Goal: Transaction & Acquisition: Purchase product/service

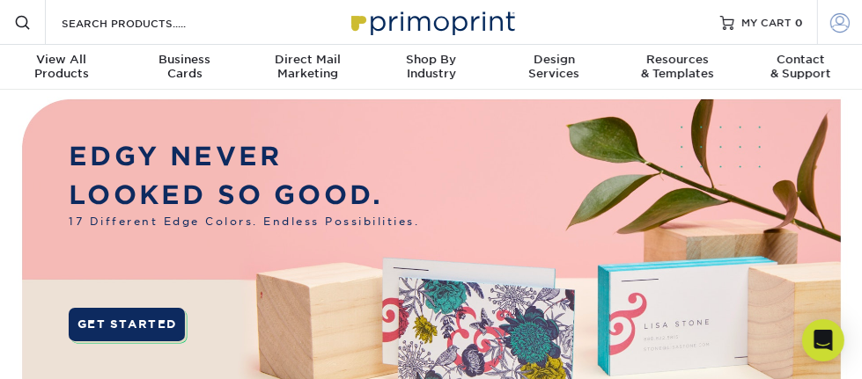
click at [843, 18] on span at bounding box center [839, 21] width 19 height 19
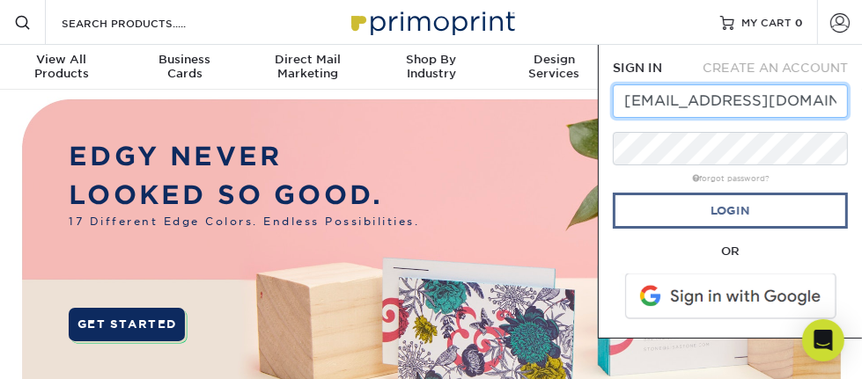
type input "[EMAIL_ADDRESS][DOMAIN_NAME]"
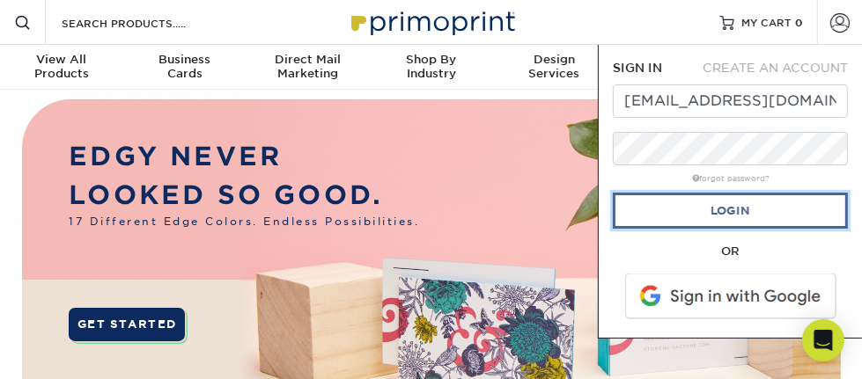
click at [730, 213] on link "Login" at bounding box center [730, 211] width 235 height 36
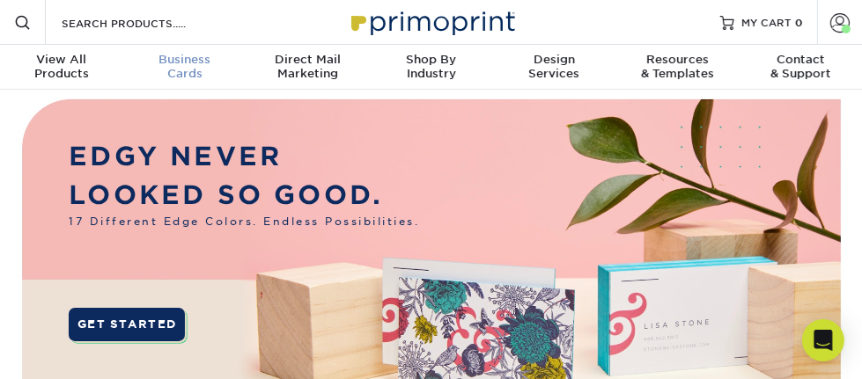
click at [195, 66] on span "Business" at bounding box center [184, 60] width 123 height 14
click at [178, 59] on span "Business" at bounding box center [184, 60] width 123 height 14
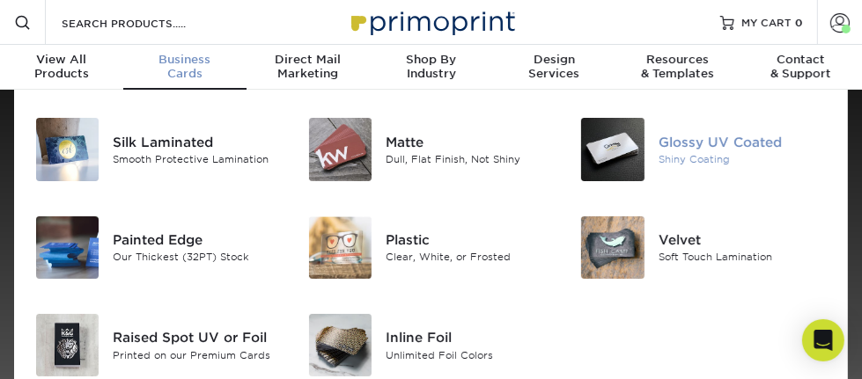
click at [710, 137] on div "Glossy UV Coated" at bounding box center [743, 142] width 168 height 19
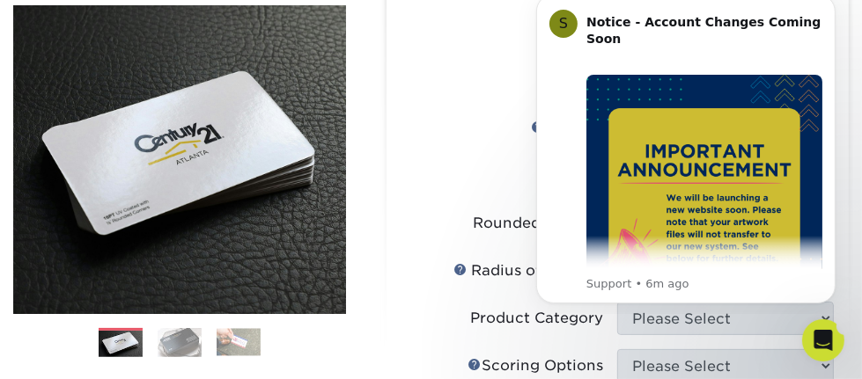
click at [451, 61] on li "Sizes Help Sizes Please Select 1.5" x 3.5" - Mini 1.75" x 3.5" - Mini 2" x 2" -…" at bounding box center [617, 41] width 432 height 48
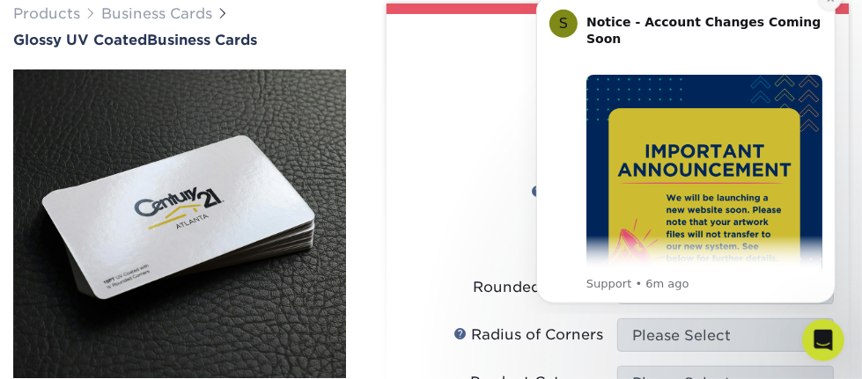
scroll to position [92, 0]
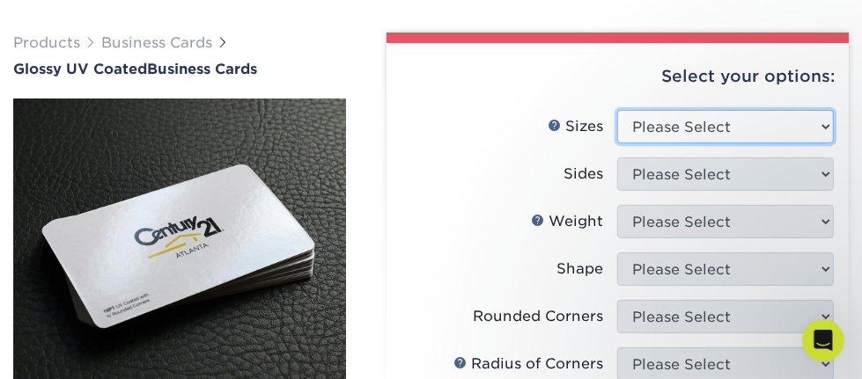
click at [617, 110] on select "Please Select 1.5" x 3.5" - Mini 1.75" x 3.5" - Mini 2" x 2" - Square 2" x 3" -…" at bounding box center [725, 126] width 217 height 33
select select "2.00x3.50"
click option "2" x 3.5" - Standard" at bounding box center [0, 0] width 0 height 0
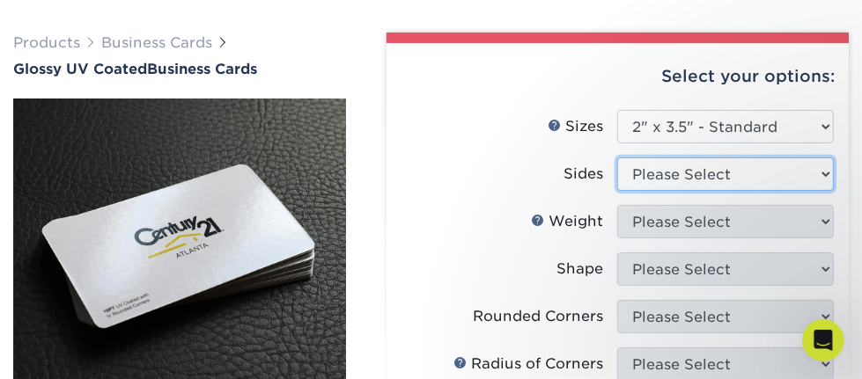
click at [617, 158] on select "Please Select Print Both Sides Print Front Only" at bounding box center [725, 174] width 217 height 33
select select "32d3c223-f82c-492b-b915-ba065a00862f"
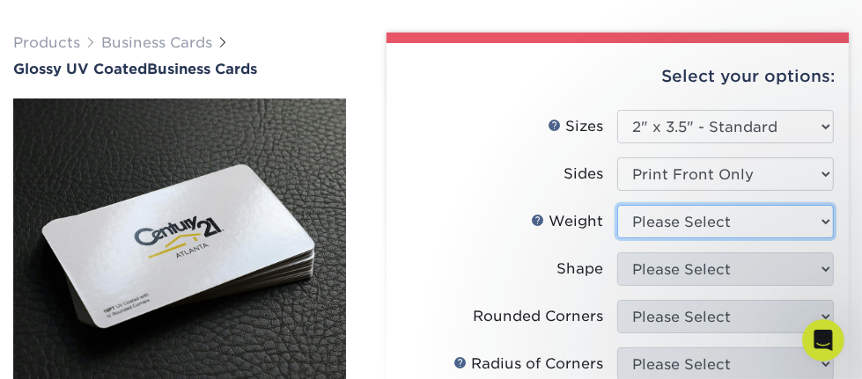
click at [617, 205] on select "Please Select 16PT 14PT" at bounding box center [725, 221] width 217 height 33
select select "16PT"
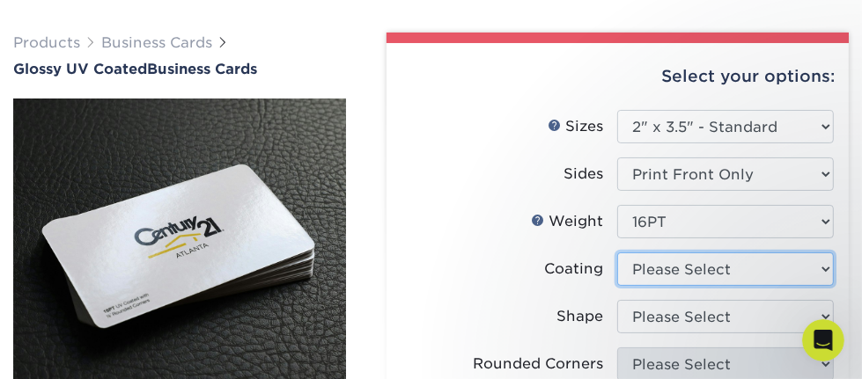
click at [617, 253] on select at bounding box center [725, 269] width 217 height 33
select select "1e8116af-acfc-44b1-83dc-8181aa338834"
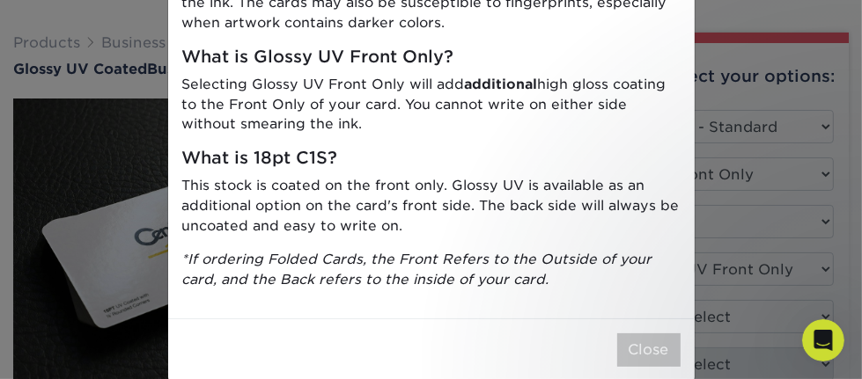
scroll to position [194, 0]
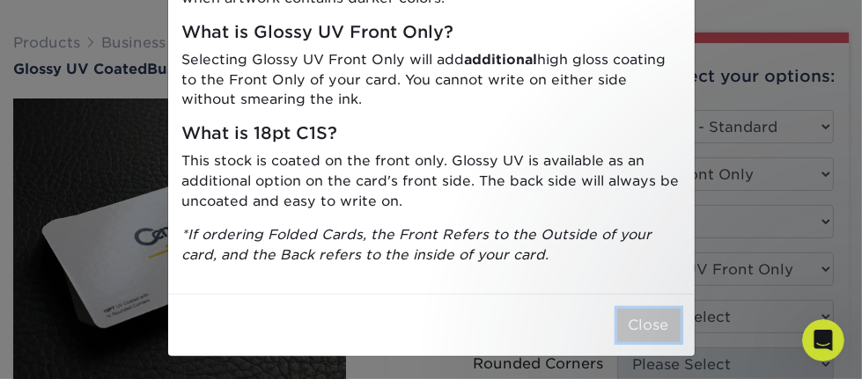
click at [641, 331] on button "Close" at bounding box center [648, 325] width 63 height 33
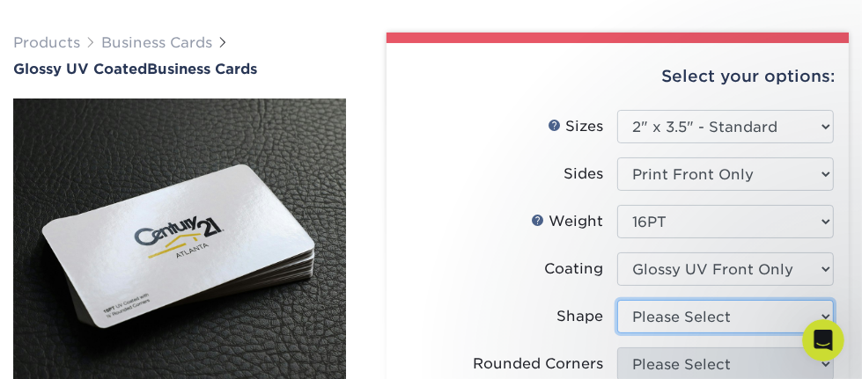
click at [617, 300] on select "Please Select Standard" at bounding box center [725, 316] width 217 height 33
select select "standard"
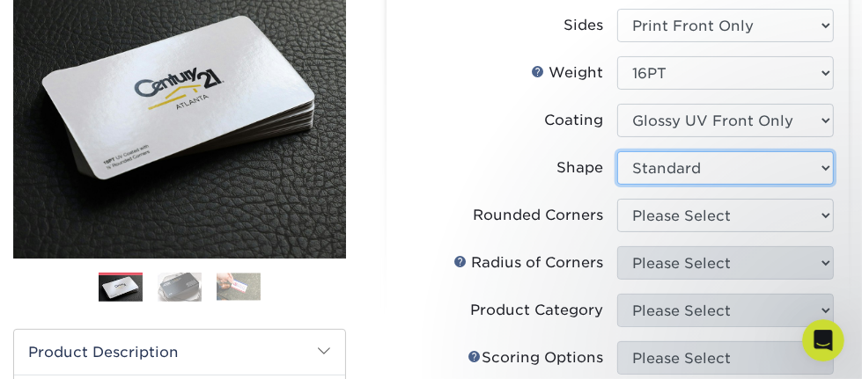
scroll to position [278, 0]
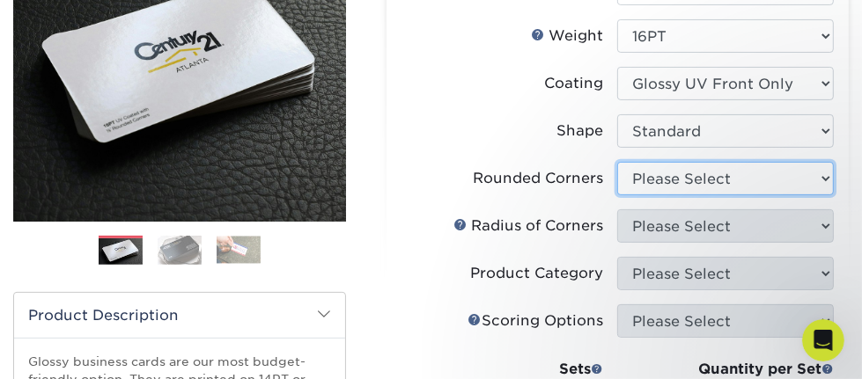
click at [617, 162] on select "Please Select Yes - Round 2 Corners Yes - Round 4 Corners No" at bounding box center [725, 178] width 217 height 33
select select "0"
click option "No" at bounding box center [0, 0] width 0 height 0
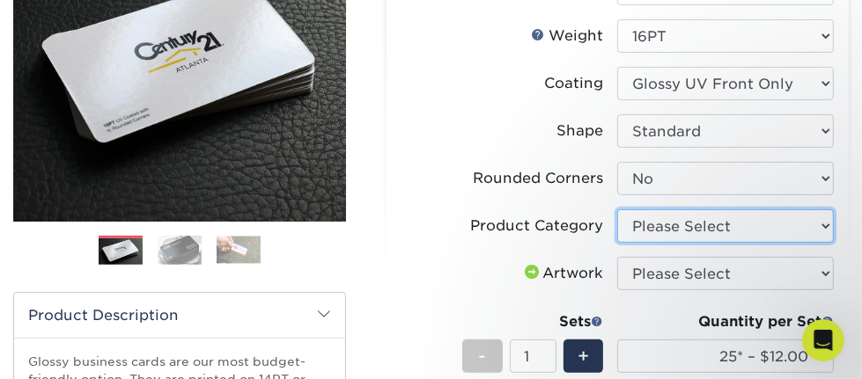
click at [617, 210] on select "Please Select Business Cards" at bounding box center [725, 226] width 217 height 33
select select "3b5148f1-0588-4f88-a218-97bcfdce65c1"
click option "Business Cards" at bounding box center [0, 0] width 0 height 0
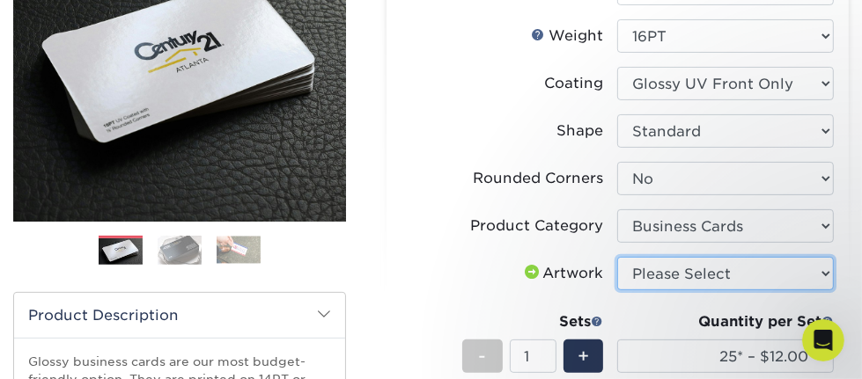
click at [617, 257] on select "Please Select I will upload files I need a design - $100" at bounding box center [725, 273] width 217 height 33
select select "upload"
click option "I will upload files" at bounding box center [0, 0] width 0 height 0
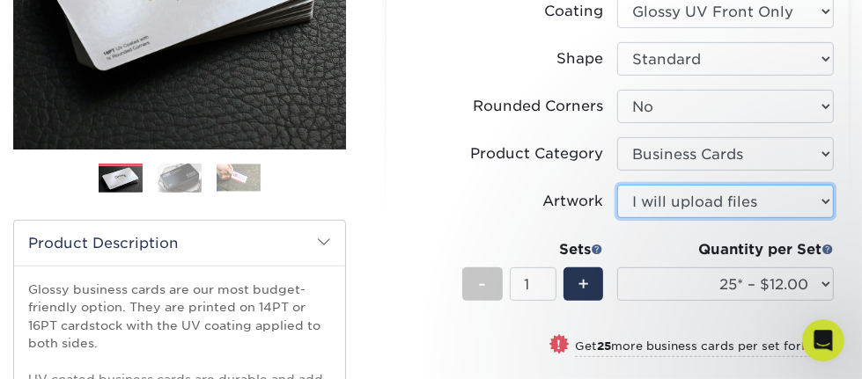
scroll to position [465, 0]
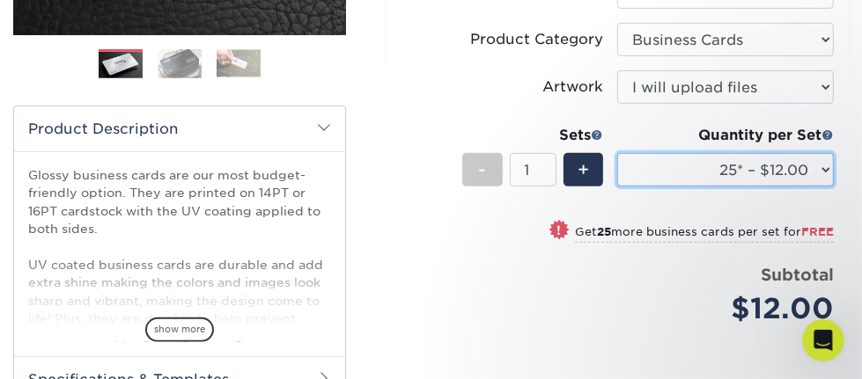
click at [617, 153] on select "25* – $12.00 50* – $12.00 100* – $12.00 250* – $21.00 500 – $42.00 1000 – $53.0…" at bounding box center [725, 169] width 217 height 33
select select "250* – $21.00"
click option "250* – $21.00" at bounding box center [0, 0] width 0 height 0
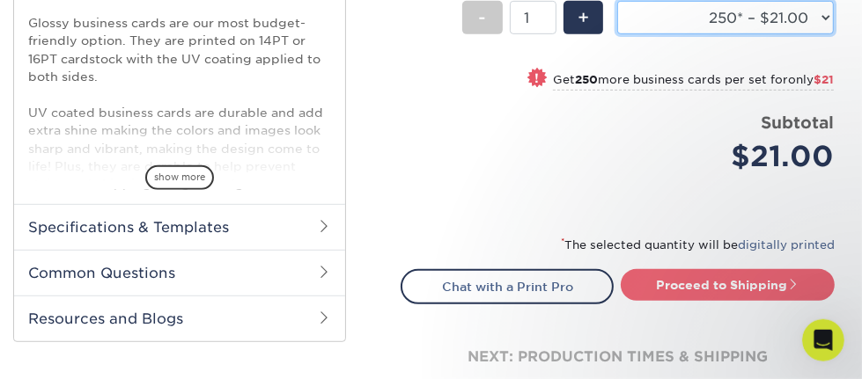
scroll to position [651, 0]
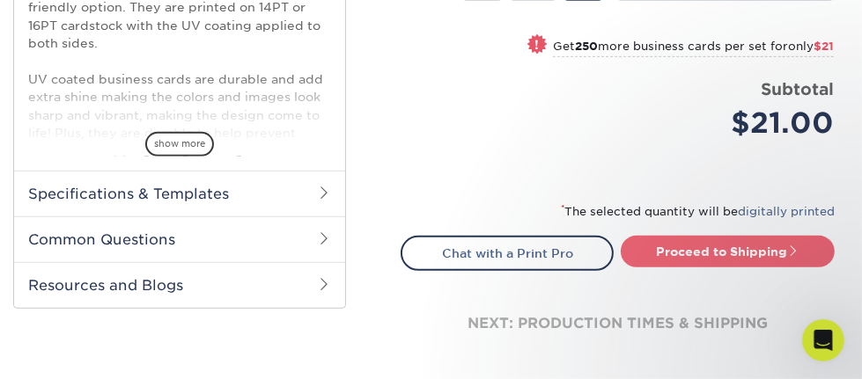
click at [727, 252] on link "Proceed to Shipping" at bounding box center [728, 252] width 214 height 32
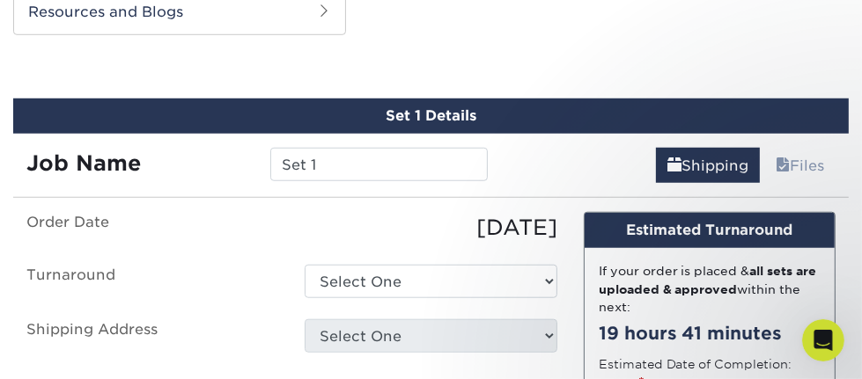
scroll to position [931, 0]
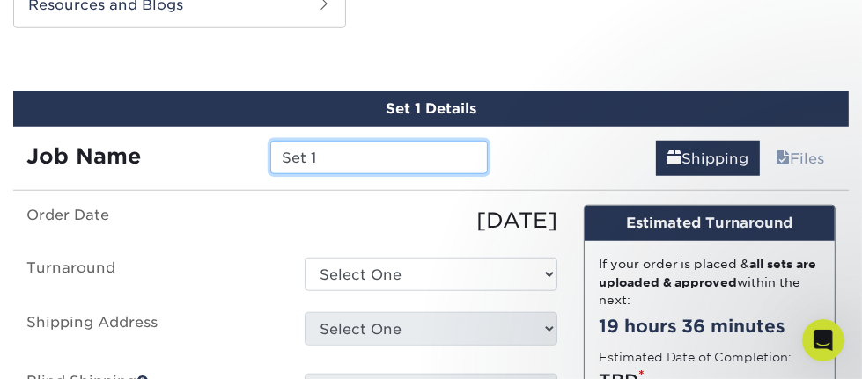
click at [339, 150] on input "Set 1" at bounding box center [378, 157] width 217 height 33
drag, startPoint x: 339, startPoint y: 150, endPoint x: 239, endPoint y: 156, distance: 99.7
click at [270, 157] on input "Set 1" at bounding box center [378, 157] width 217 height 33
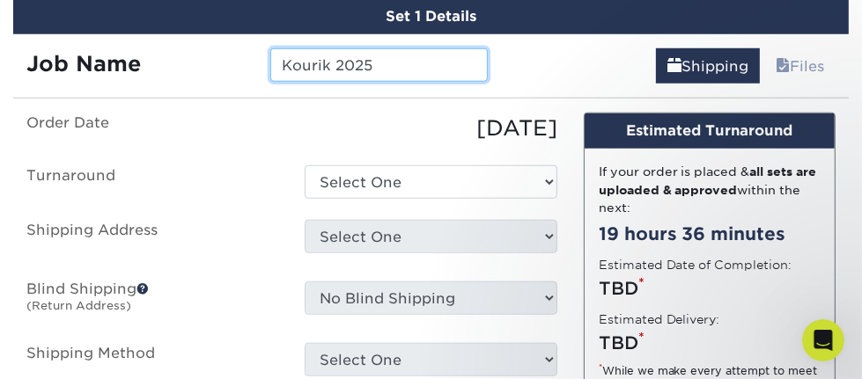
scroll to position [1025, 0]
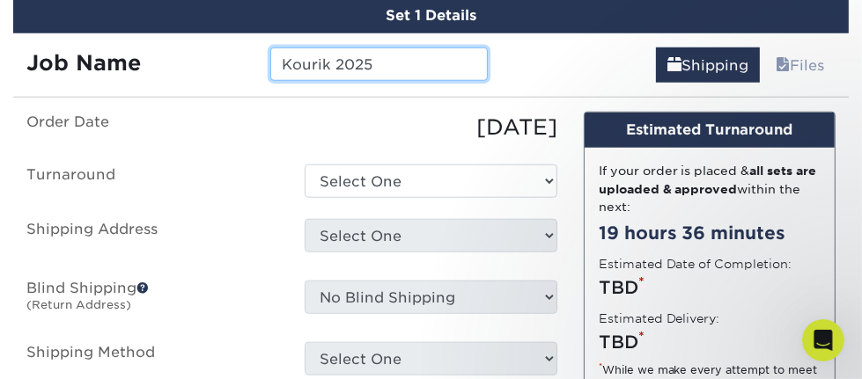
type input "Kourik 2025"
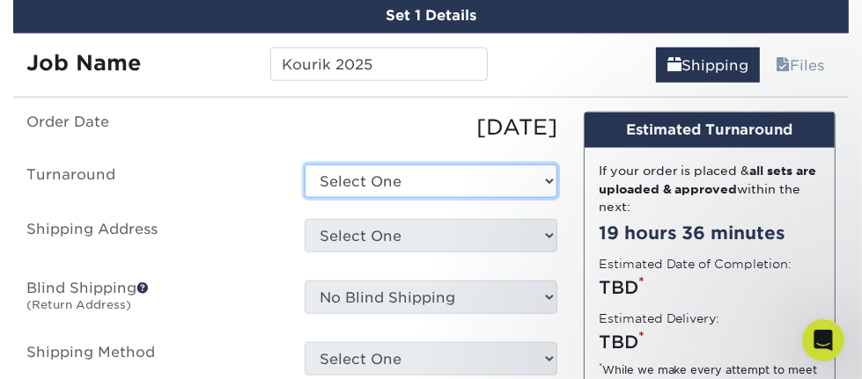
click at [305, 165] on select "Select One 2-4 Business Days 2 Day Next Business Day" at bounding box center [431, 181] width 252 height 33
select select "44f889af-79dd-4309-9647-e57e56c4941c"
click option "Next Business Day" at bounding box center [0, 0] width 0 height 0
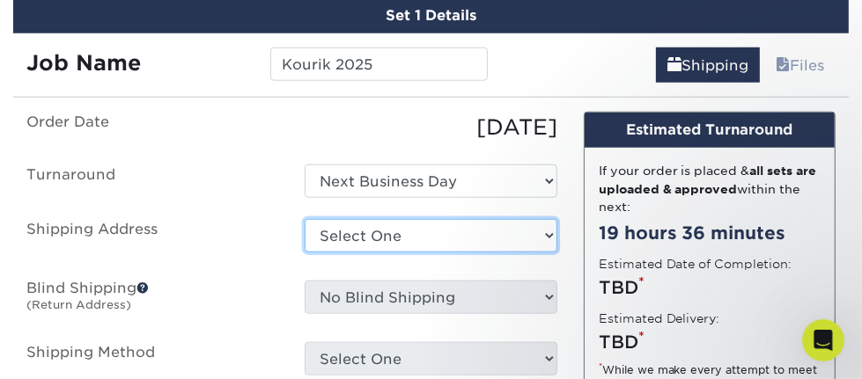
click at [305, 219] on select "Select One Lesley Melahn Alyssa Wooley Smith Ana Furtunato Andrew Daniels Andre…" at bounding box center [431, 235] width 252 height 33
click at [339, 243] on select "Select One Lesley Melahn Alyssa Wooley Smith Ana Furtunato Andrew Daniels Andre…" at bounding box center [431, 235] width 252 height 33
click at [305, 219] on select "Select One Lesley Melahn Alyssa Wooley Smith Ana Furtunato Andrew Daniels Andre…" at bounding box center [431, 235] width 252 height 33
click option "Select One" at bounding box center [0, 0] width 0 height 0
click at [305, 219] on select "Select One Lesley Melahn Alyssa Wooley Smith Ana Furtunato Andrew Daniels Andre…" at bounding box center [431, 235] width 252 height 33
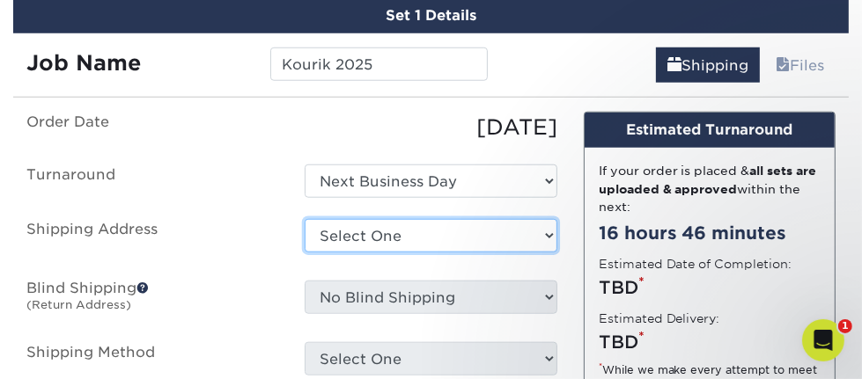
select select "newaddress"
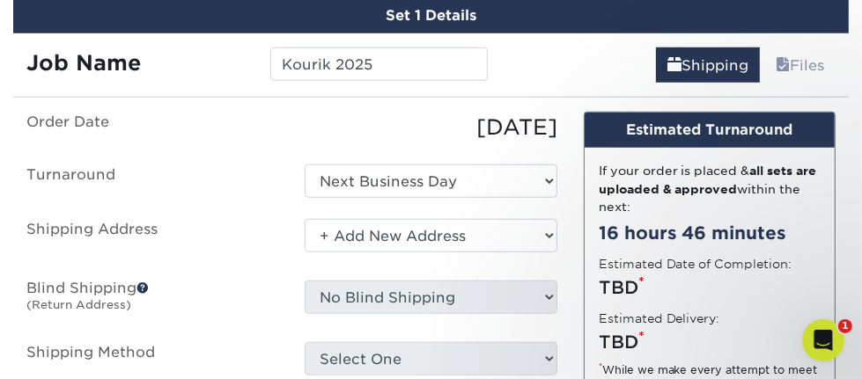
click option "+ Add New Address" at bounding box center [0, 0] width 0 height 0
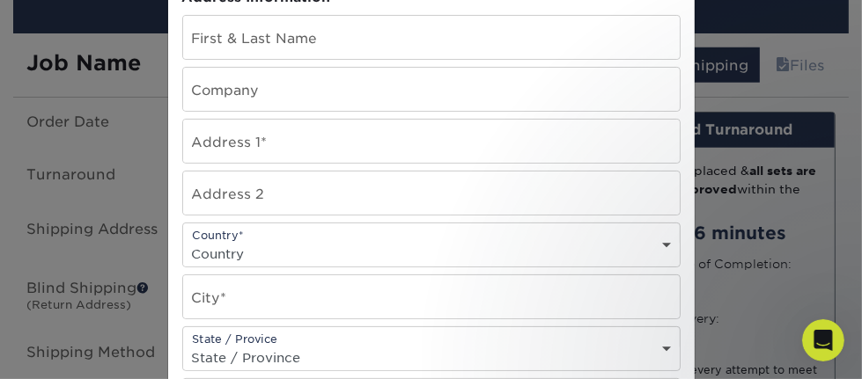
type input "Kourik"
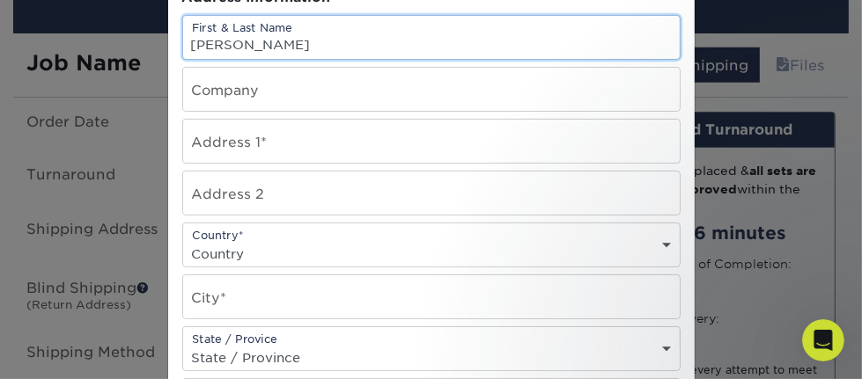
type input "[PERSON_NAME]"
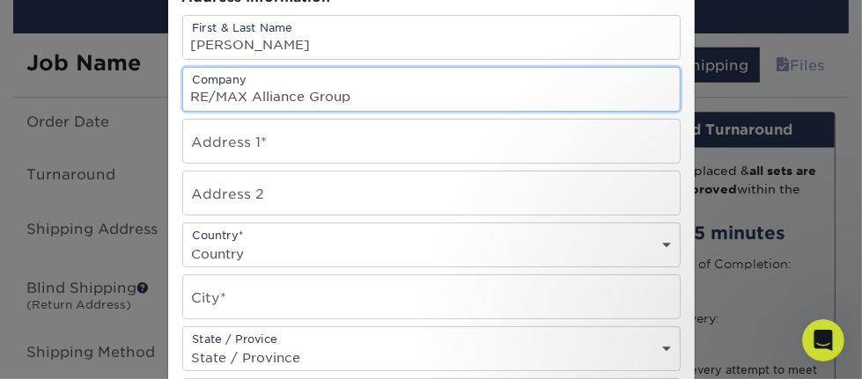
type input "RE/MAX Alliance Group"
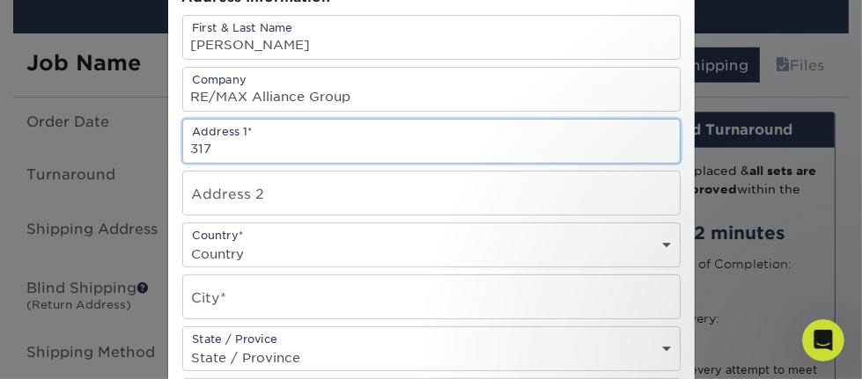
click at [291, 163] on input "317" at bounding box center [431, 141] width 497 height 43
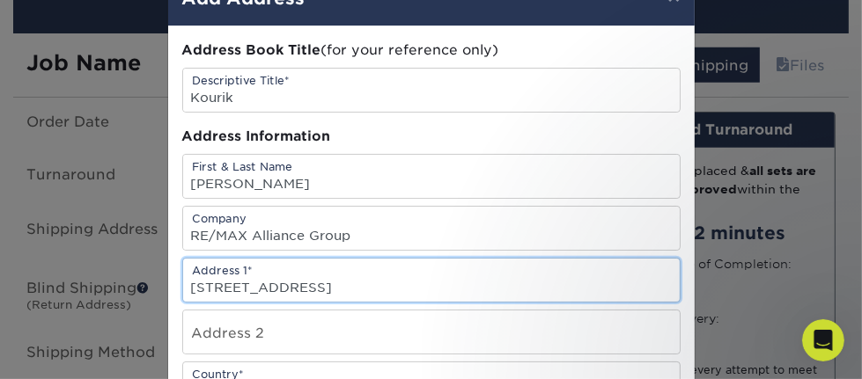
scroll to position [101, 0]
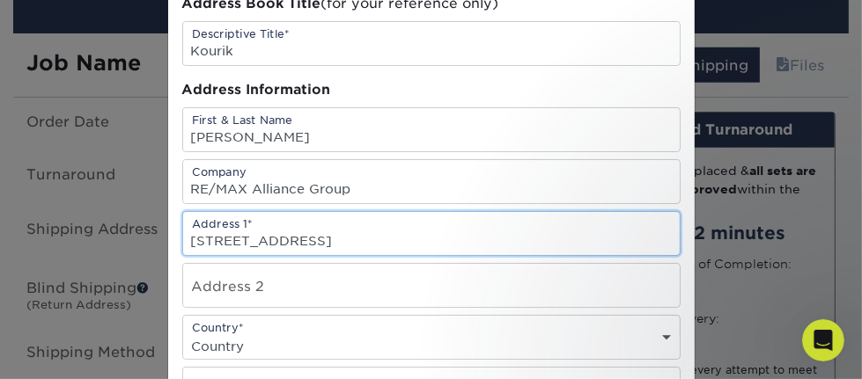
type input "[STREET_ADDRESS]"
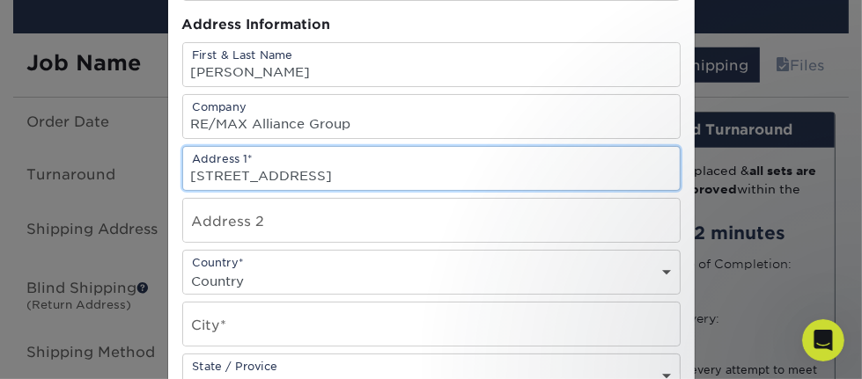
scroll to position [202, 0]
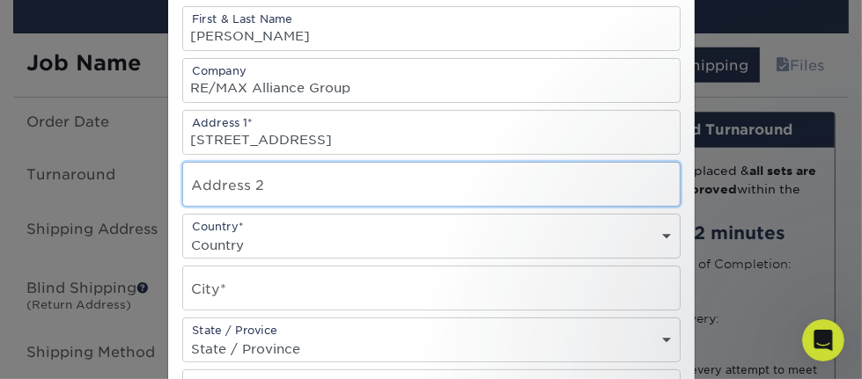
drag, startPoint x: 278, startPoint y: 166, endPoint x: 270, endPoint y: 184, distance: 20.1
click at [278, 165] on input "text" at bounding box center [431, 184] width 497 height 43
type input "Suite C"
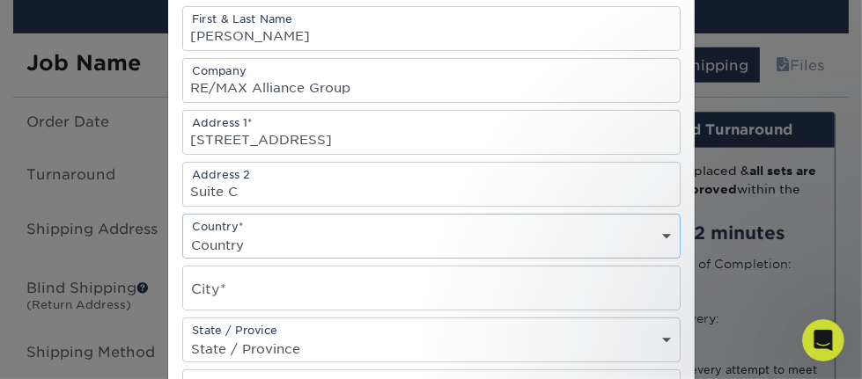
select select "US"
click option "United States" at bounding box center [0, 0] width 0 height 0
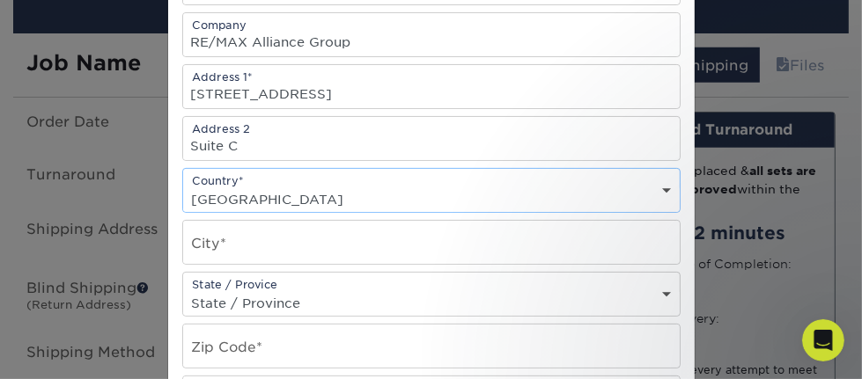
scroll to position [304, 0]
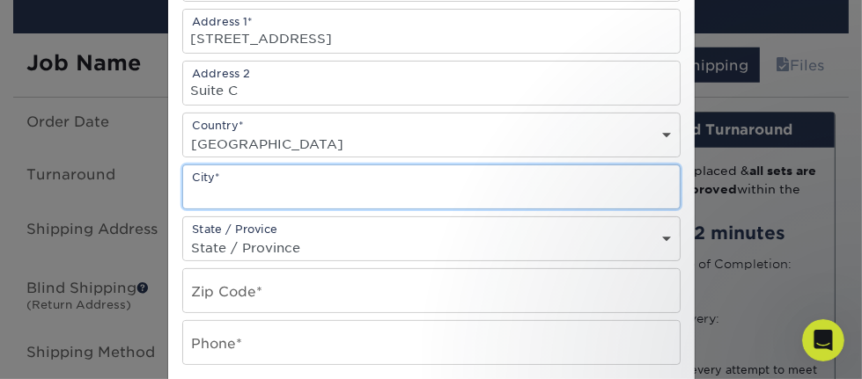
click at [254, 195] on input "text" at bounding box center [431, 187] width 497 height 43
type input "Anna Maria"
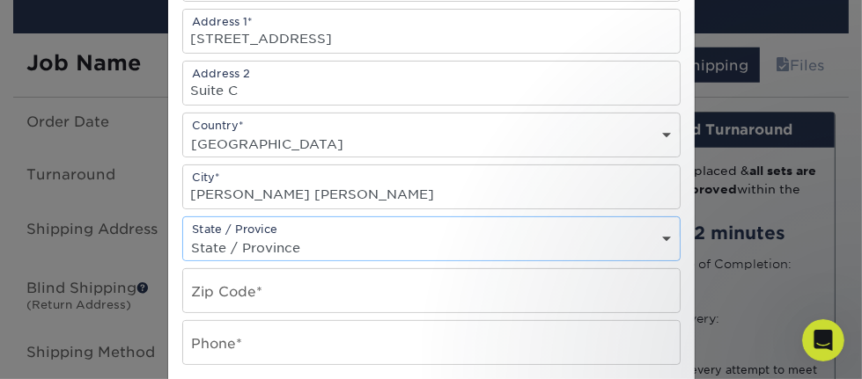
select select "FL"
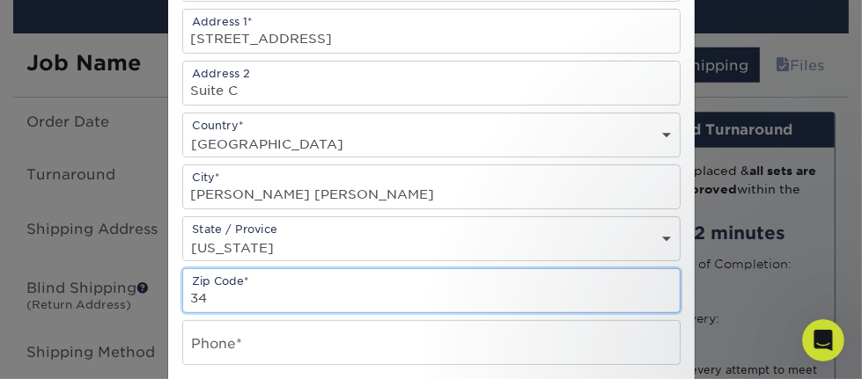
click at [217, 306] on input "34" at bounding box center [431, 290] width 497 height 43
type input "34216"
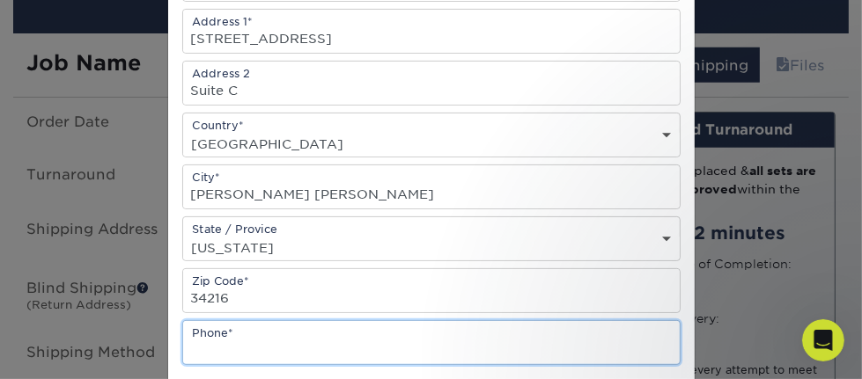
click at [269, 336] on input "text" at bounding box center [431, 342] width 497 height 43
type input "9417787777"
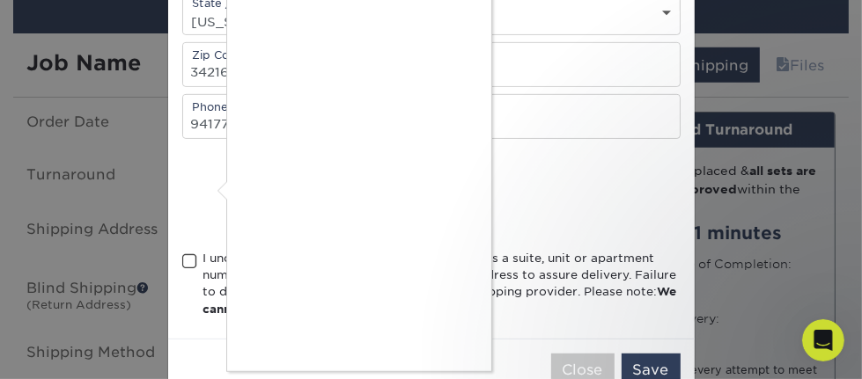
scroll to position [48, 0]
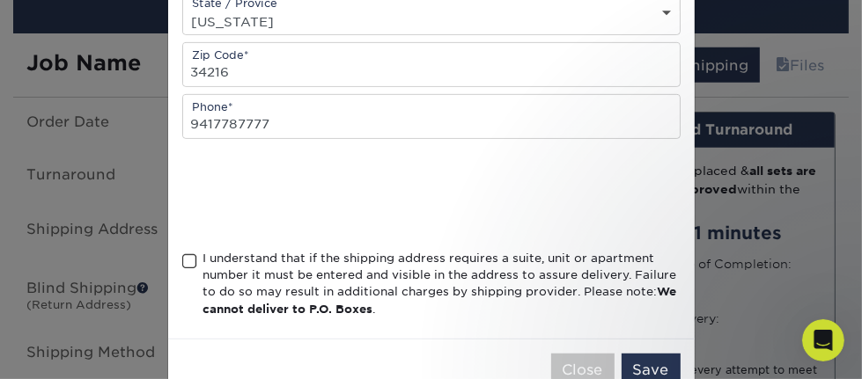
click at [190, 258] on span at bounding box center [189, 262] width 15 height 17
click at [0, 0] on input "I understand that if the shipping address requires a suite, unit or apartment n…" at bounding box center [0, 0] width 0 height 0
click at [659, 369] on button "Save" at bounding box center [651, 370] width 59 height 33
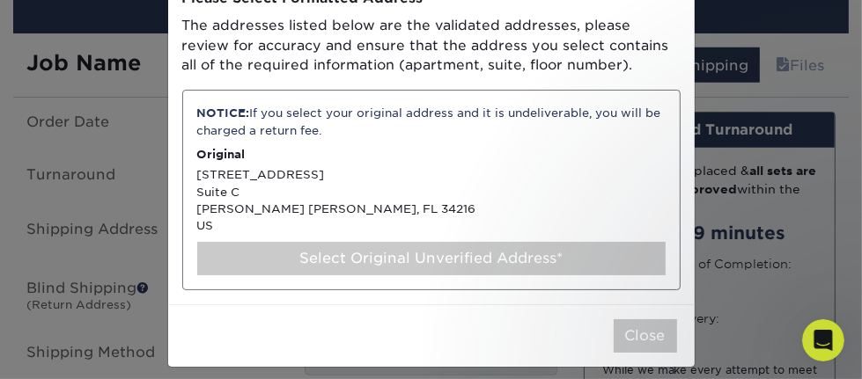
scroll to position [115, 0]
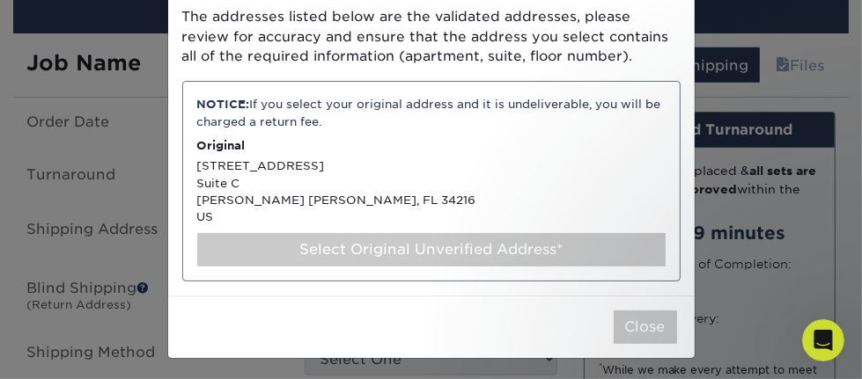
drag, startPoint x: 474, startPoint y: 253, endPoint x: 488, endPoint y: 253, distance: 14.1
click at [473, 253] on div "Select Original Unverified Address*" at bounding box center [431, 249] width 468 height 33
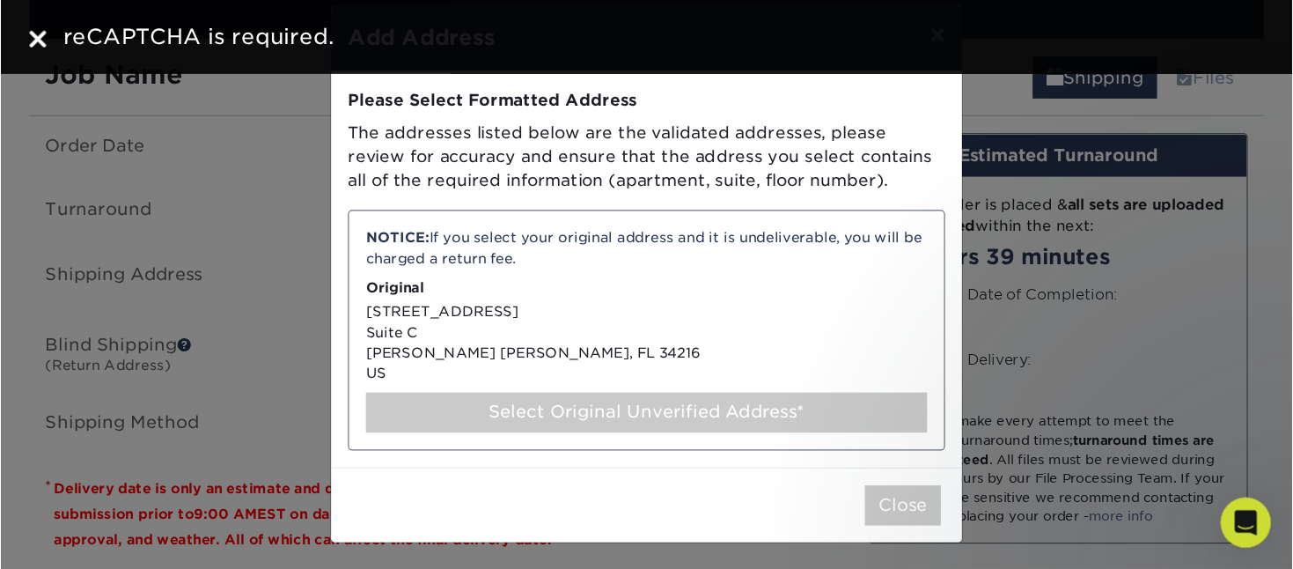
scroll to position [0, 0]
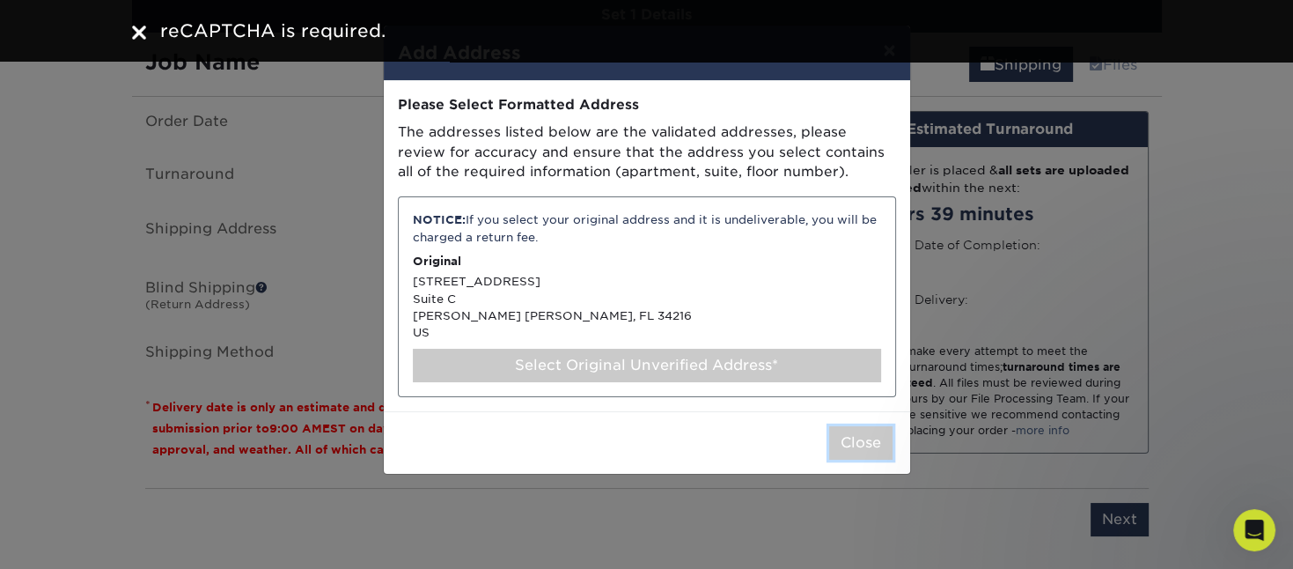
click at [840, 379] on button "Close" at bounding box center [860, 442] width 63 height 33
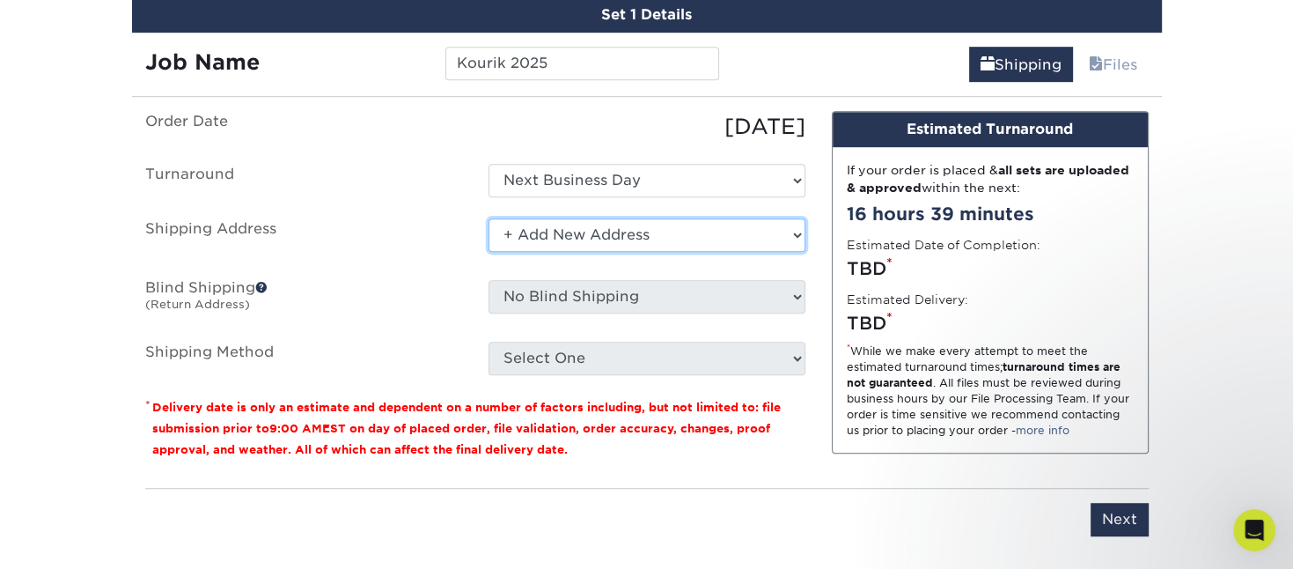
click at [489, 218] on select "Select One Lesley Melahn Alyssa Wooley Smith Ana Furtunato Andrew Daniels Andre…" at bounding box center [647, 234] width 317 height 33
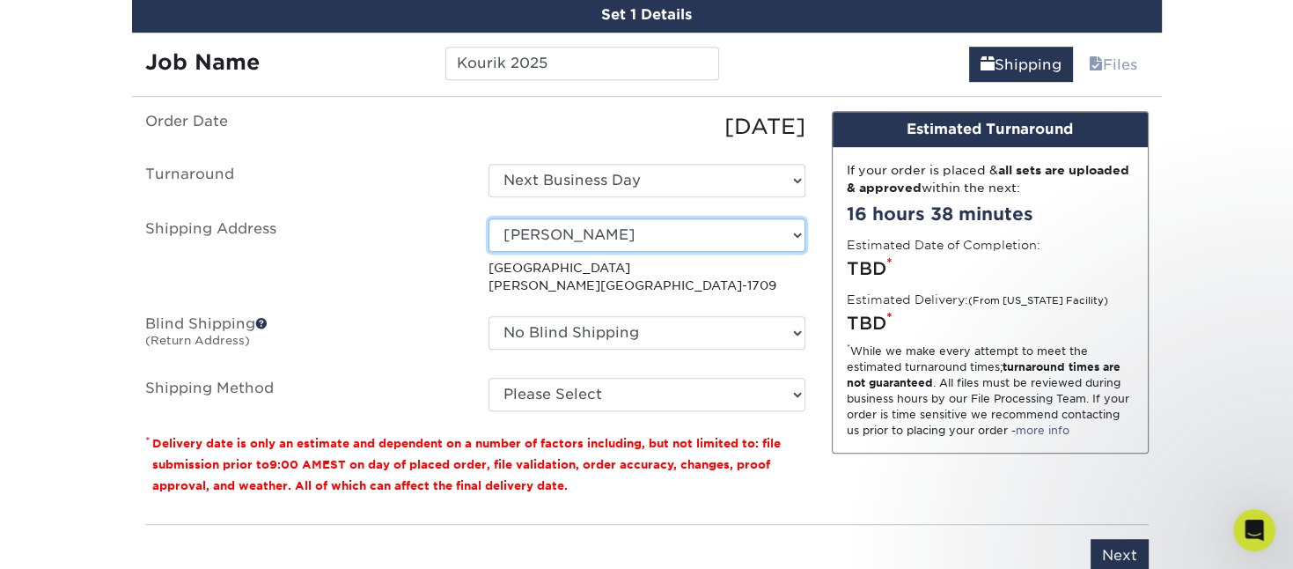
click at [489, 218] on select "Select One Lesley Melahn Alyssa Wooley Smith Ana Furtunato Andrew Daniels Andre…" at bounding box center [647, 234] width 317 height 33
click at [379, 218] on label "Shipping Address" at bounding box center [303, 256] width 343 height 77
click at [489, 218] on select "Select One Lesley Melahn Alyssa Wooley Smith Ana Furtunato Andrew Daniels Andre…" at bounding box center [647, 234] width 317 height 33
select select "newaddress"
click option "+ Add New Address" at bounding box center [0, 0] width 0 height 0
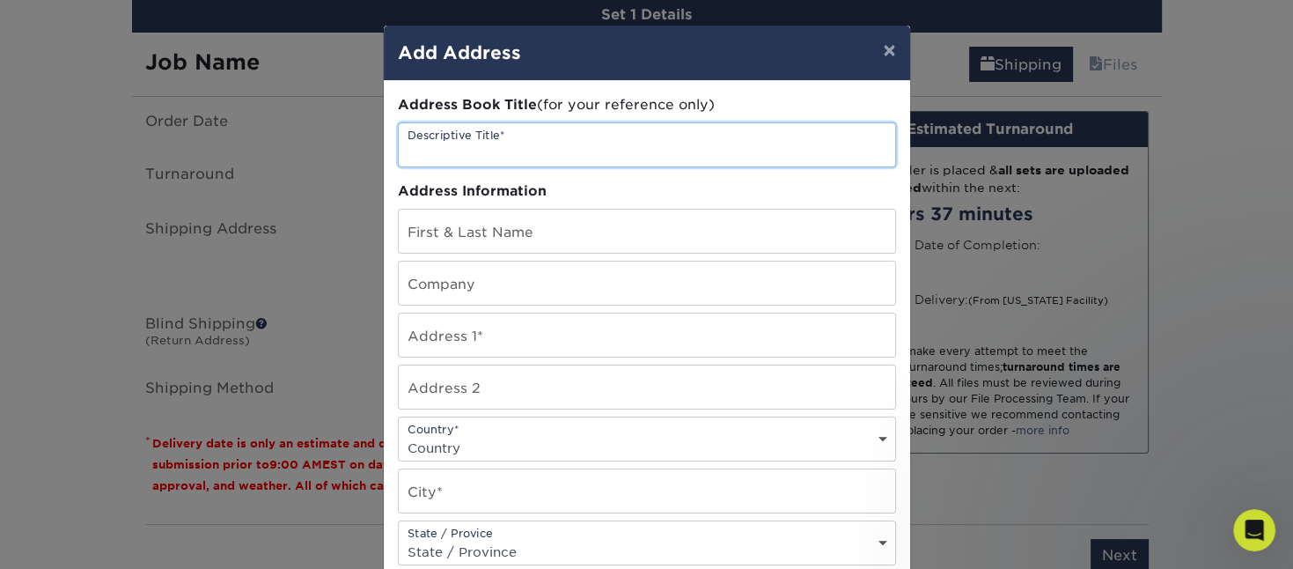
click at [497, 136] on input "text" at bounding box center [647, 144] width 497 height 43
type input "0"
type input "L"
type input "Kourik Pine Ave"
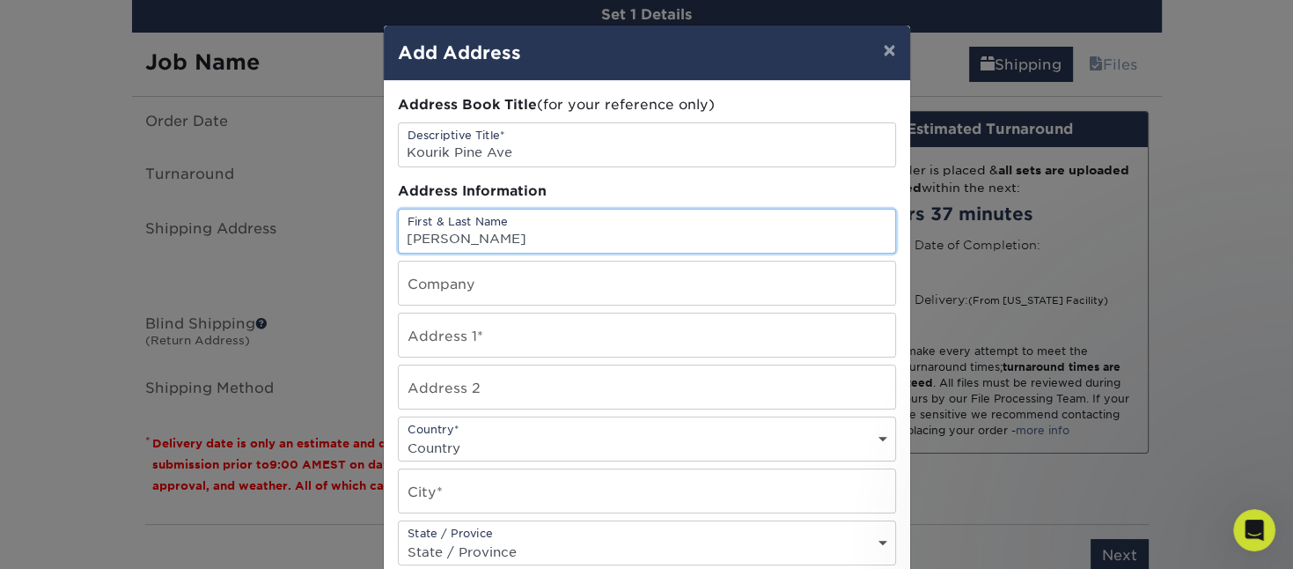
type input "Christine"
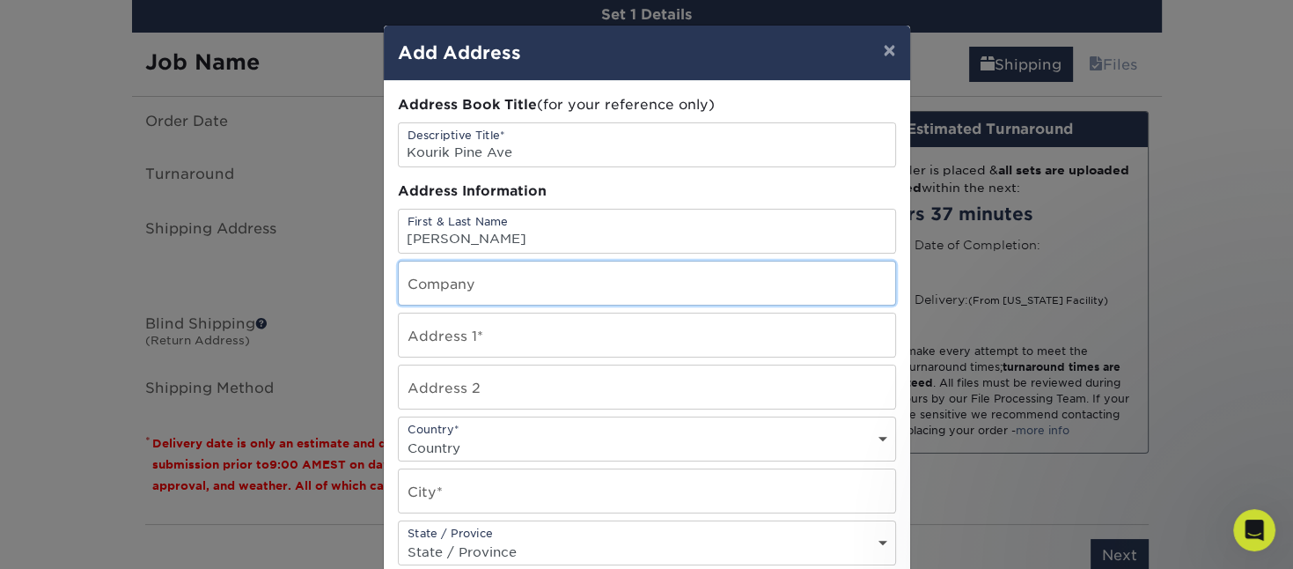
type input "RE/MAX Alliance Group"
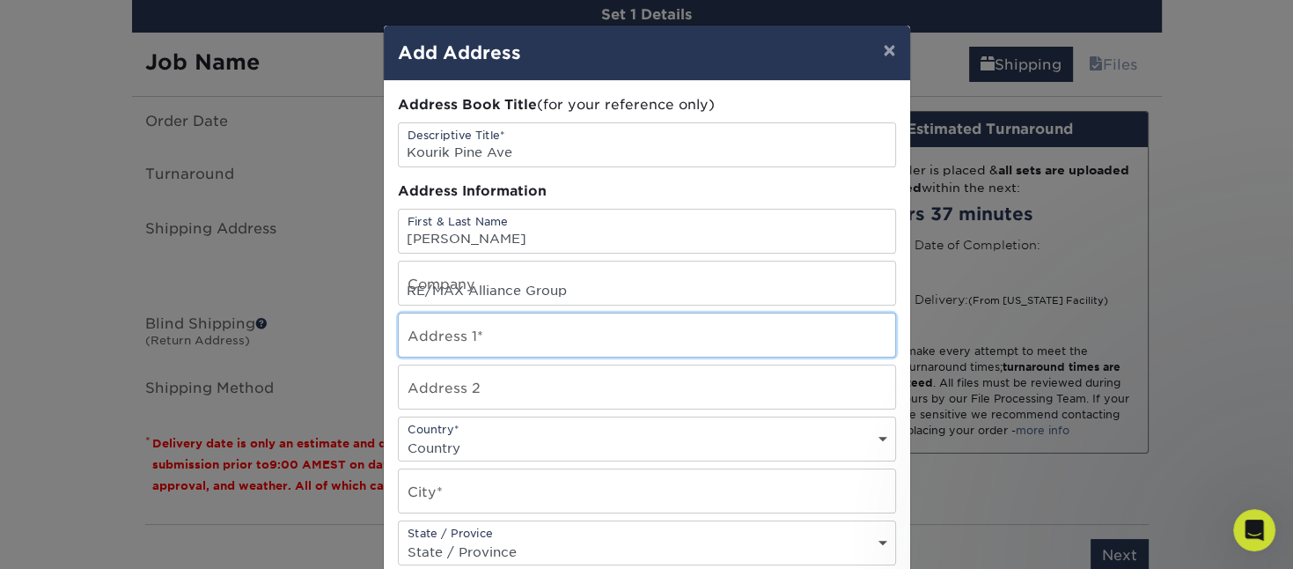
type input "[STREET_ADDRESS]"
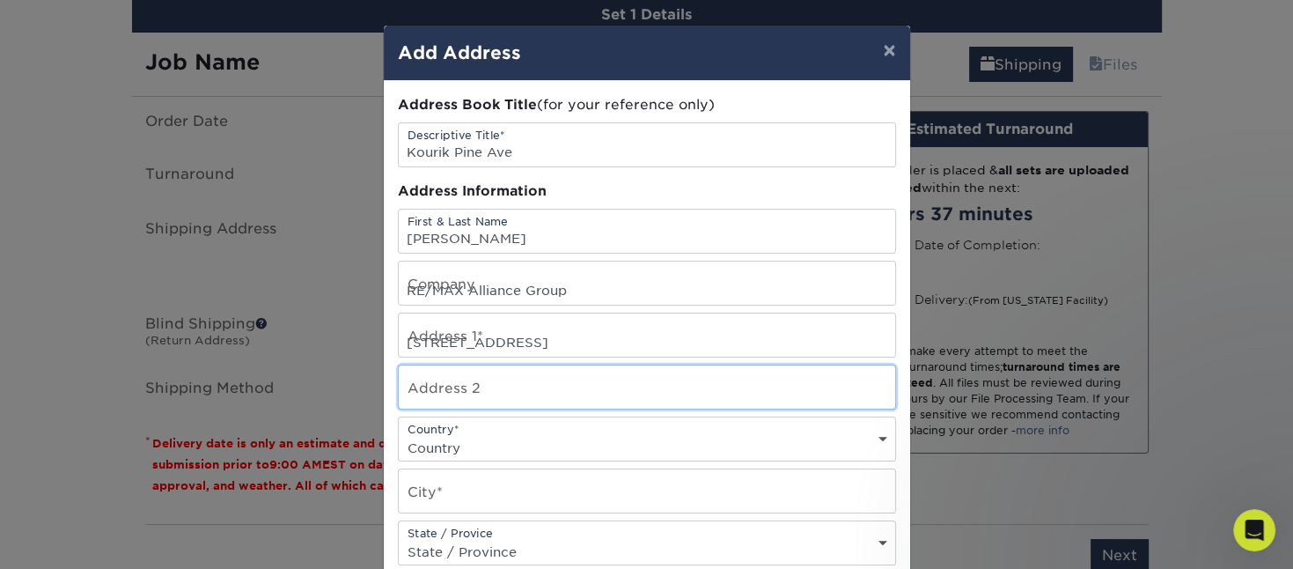
type input "Suite C"
select select "US"
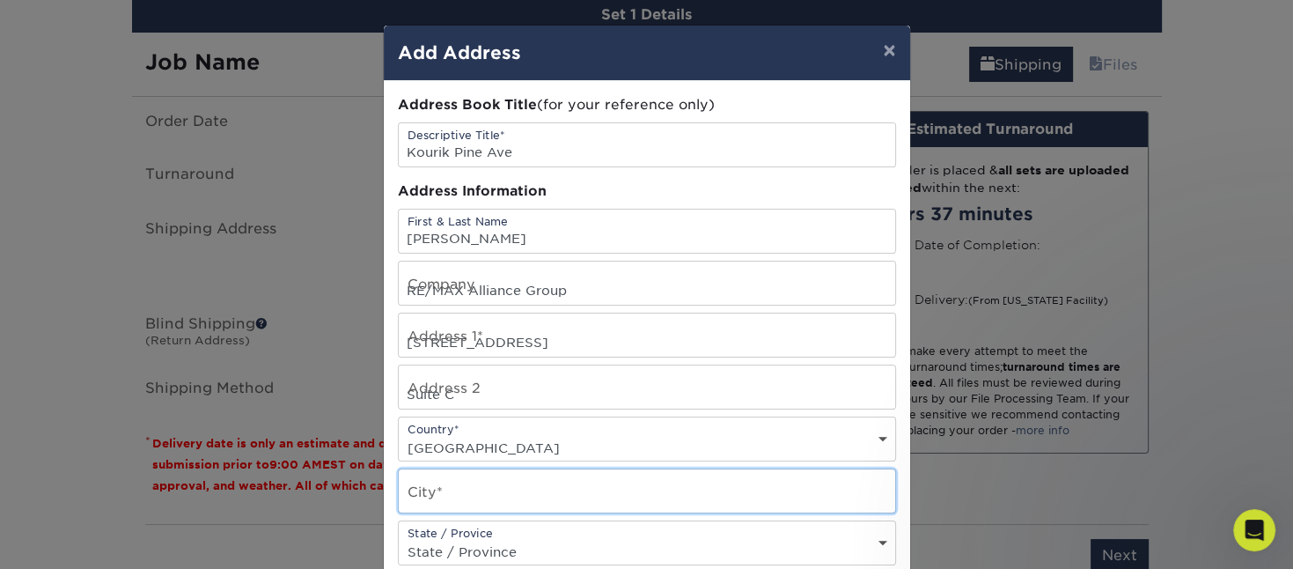
type input "Anna Maria"
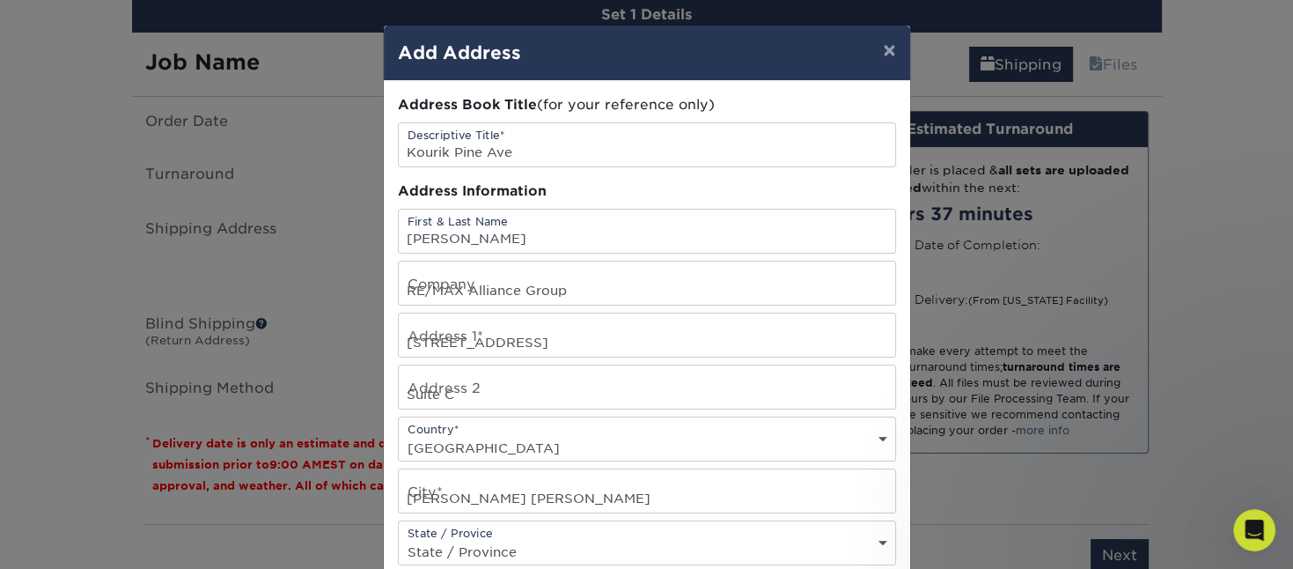
select select "FL"
type input "34216"
type input "9417787777"
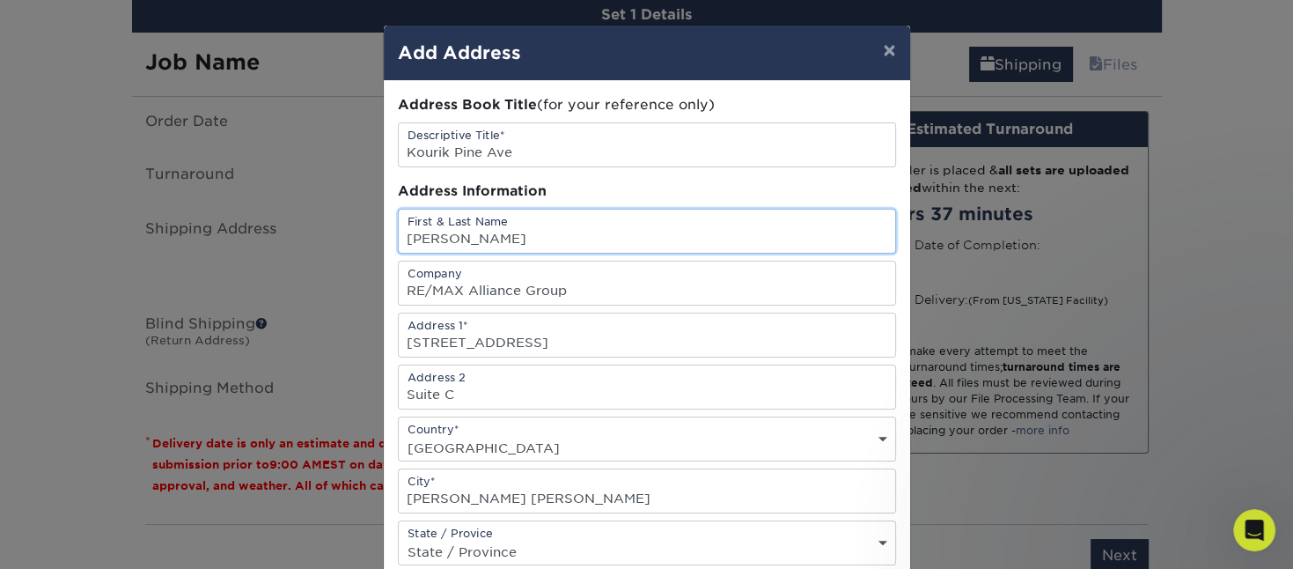
click at [558, 241] on input "Christine" at bounding box center [647, 231] width 497 height 43
type input "[PERSON_NAME]"
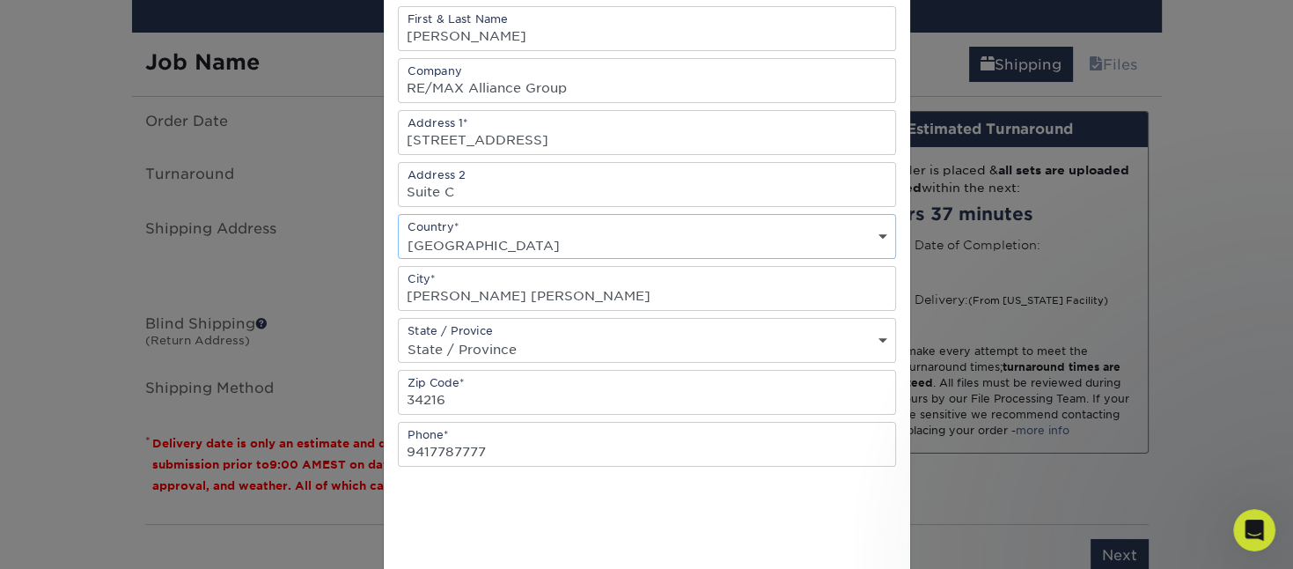
scroll to position [304, 0]
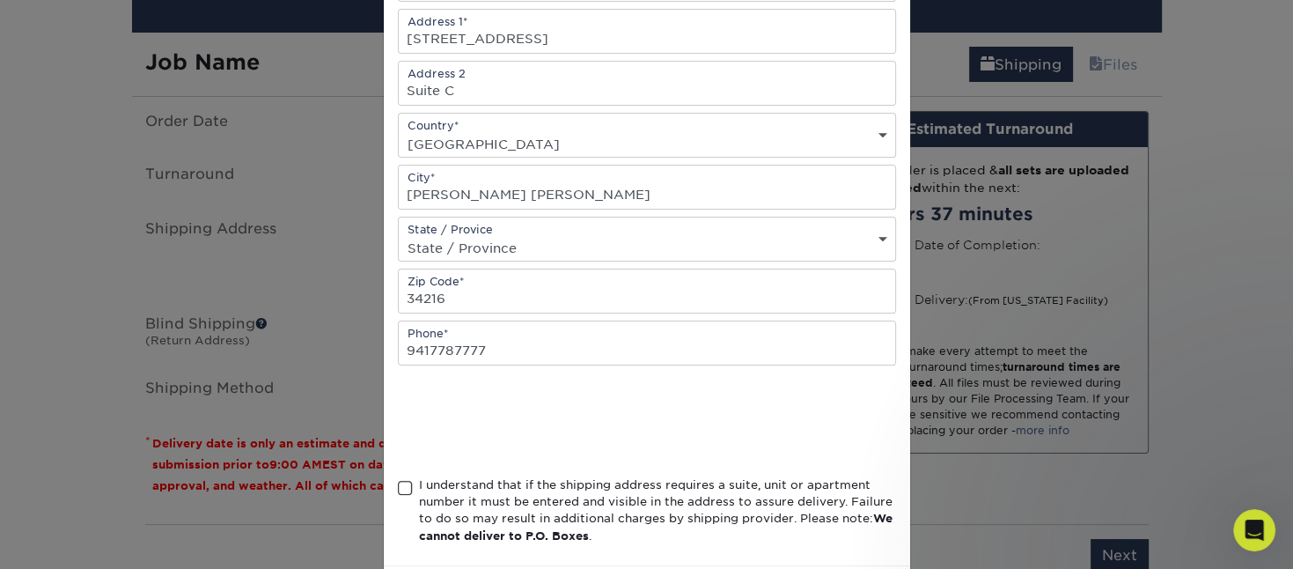
click at [405, 379] on span at bounding box center [405, 488] width 15 height 17
click at [0, 0] on input "I understand that if the shipping address requires a suite, unit or apartment n…" at bounding box center [0, 0] width 0 height 0
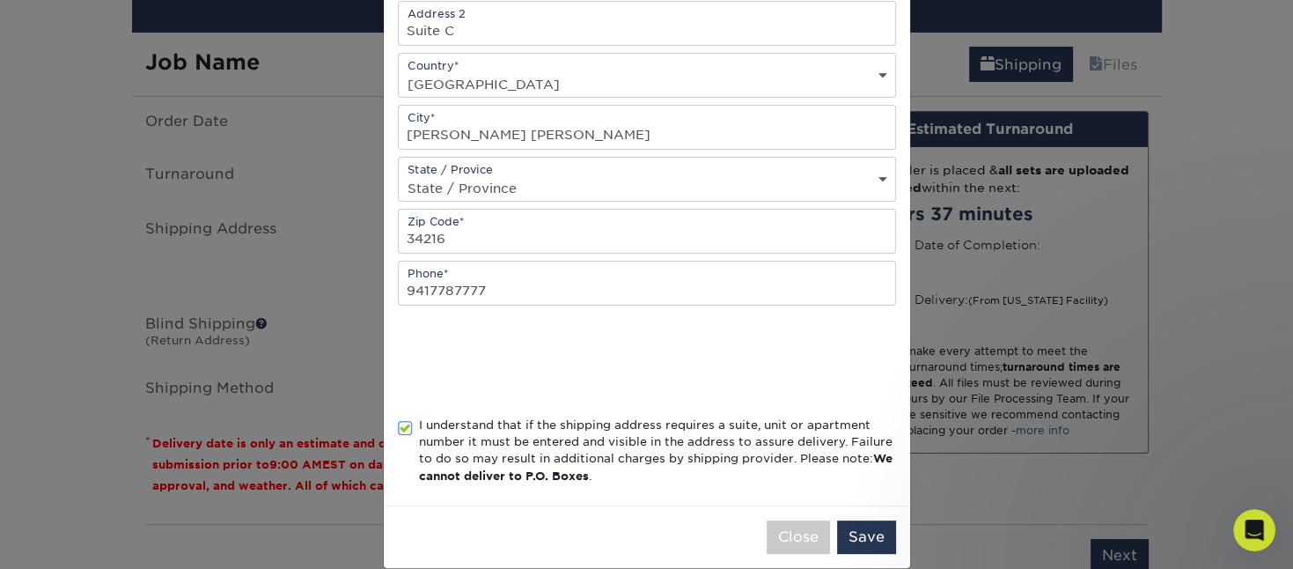
scroll to position [388, 0]
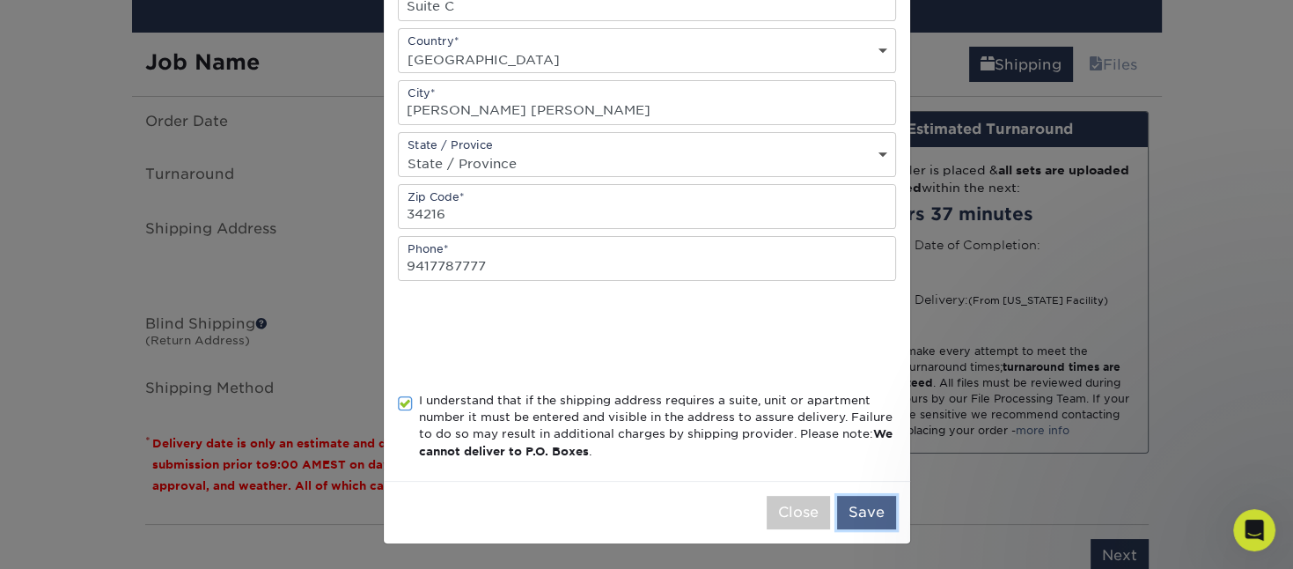
click at [858, 379] on button "Save" at bounding box center [866, 512] width 59 height 33
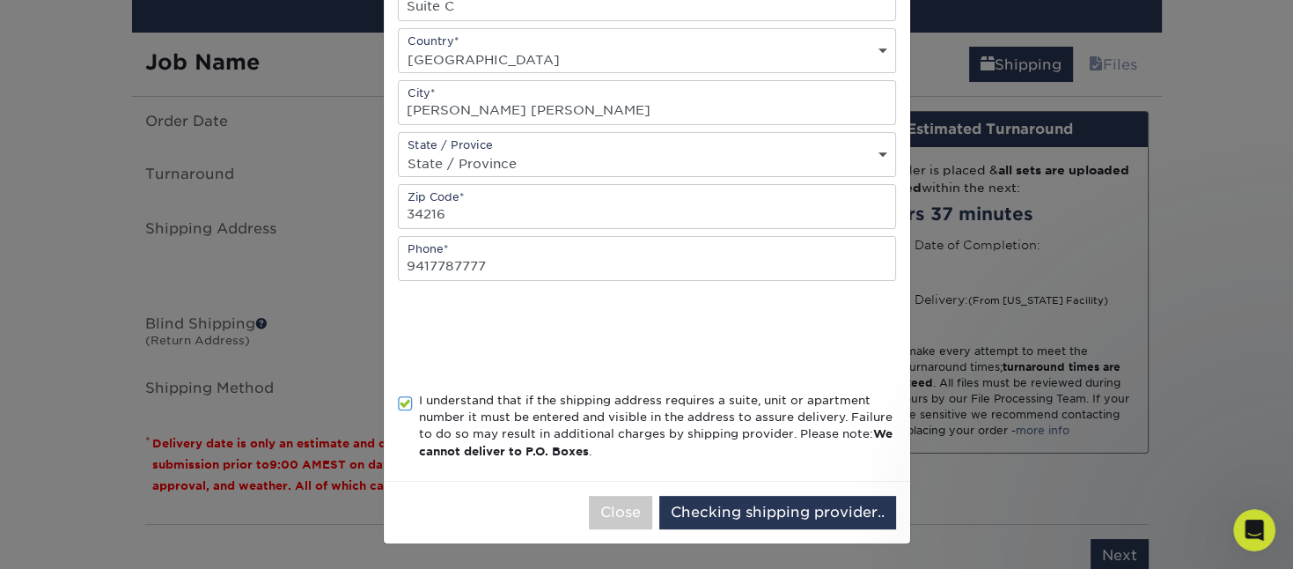
scroll to position [0, 0]
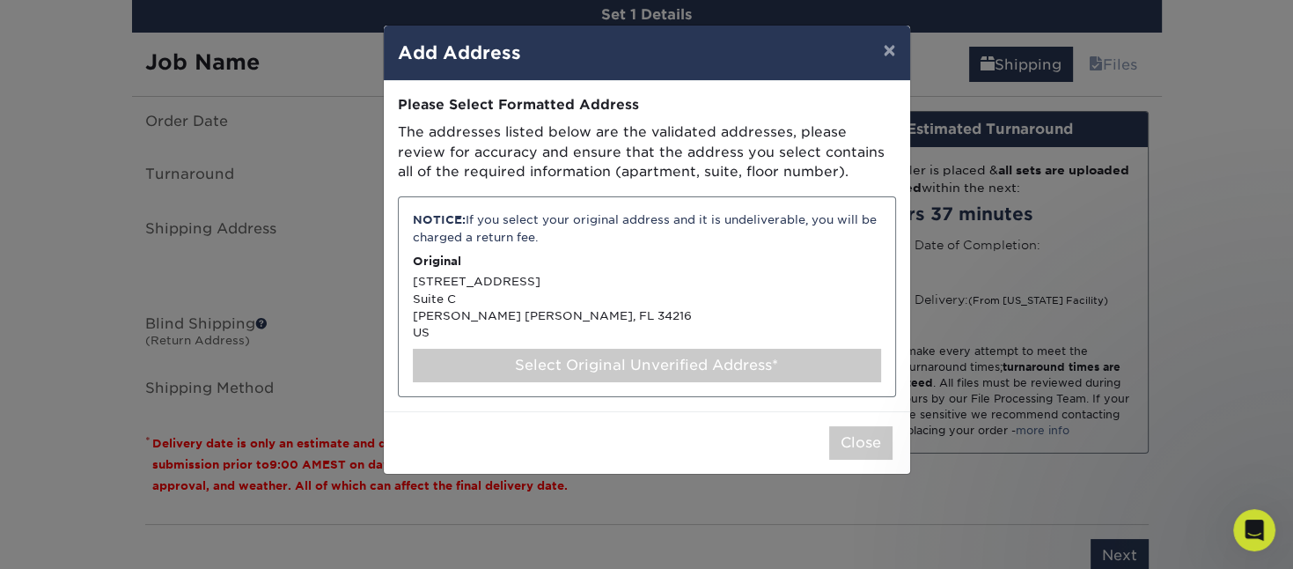
click at [643, 368] on div "Select Original Unverified Address*" at bounding box center [647, 365] width 468 height 33
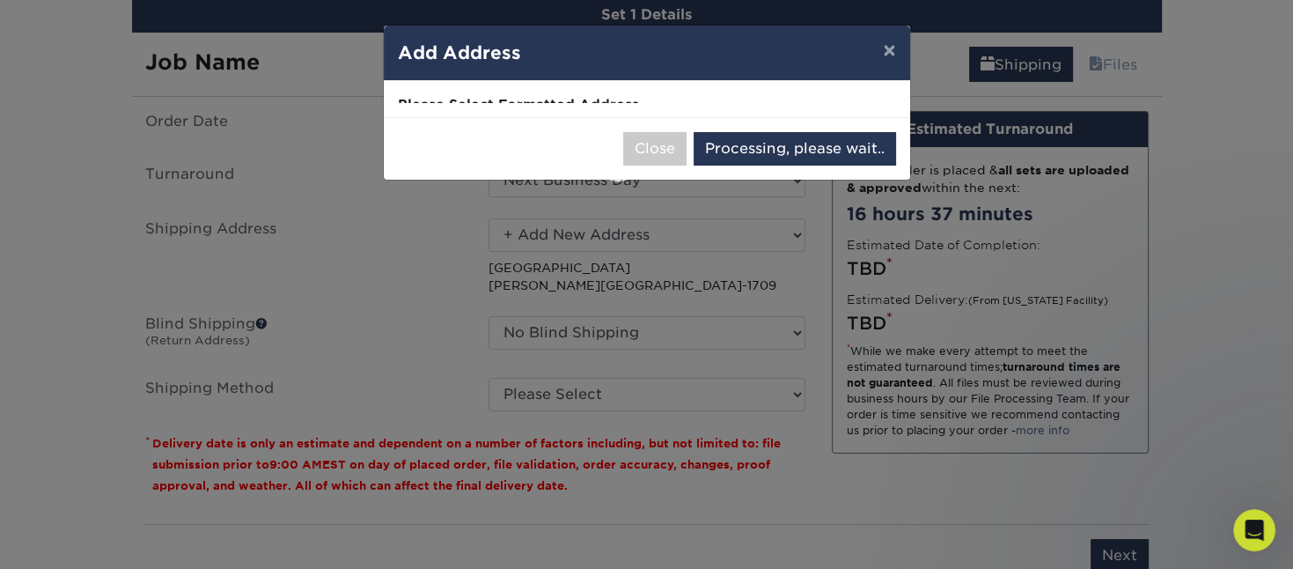
select select "285924"
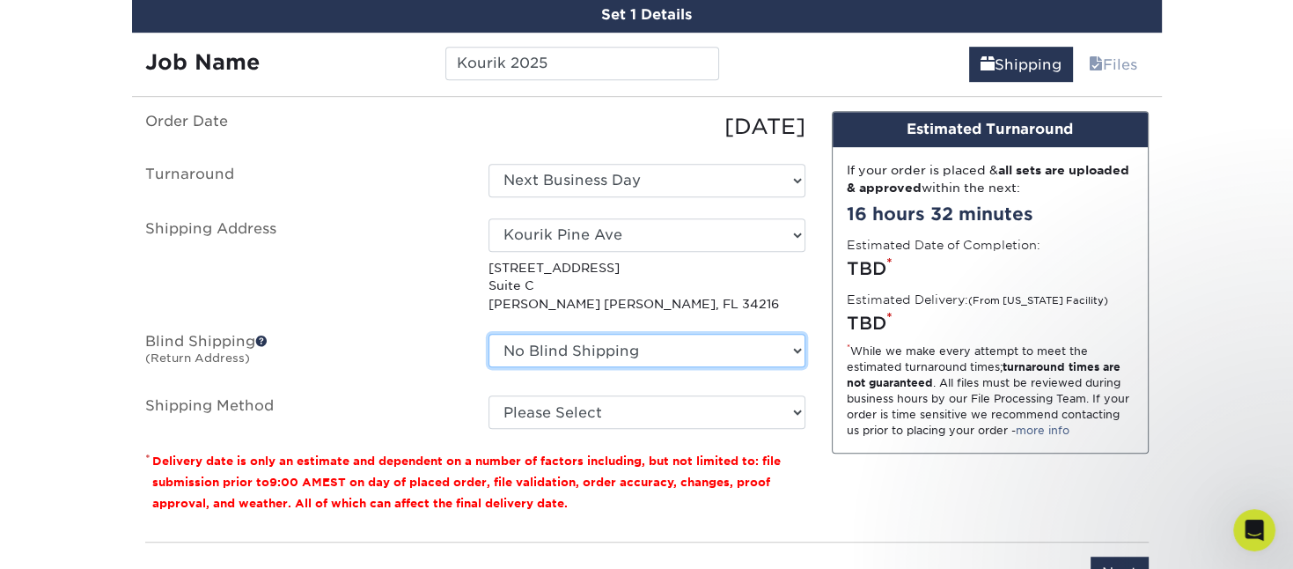
click at [489, 334] on select "No Blind Shipping Lesley Melahn Alyssa Wooley Smith Ana Furtunato Andrew Daniel…" at bounding box center [647, 350] width 317 height 33
select select "146394"
click option "Jessica Blind Shipping" at bounding box center [0, 0] width 0 height 0
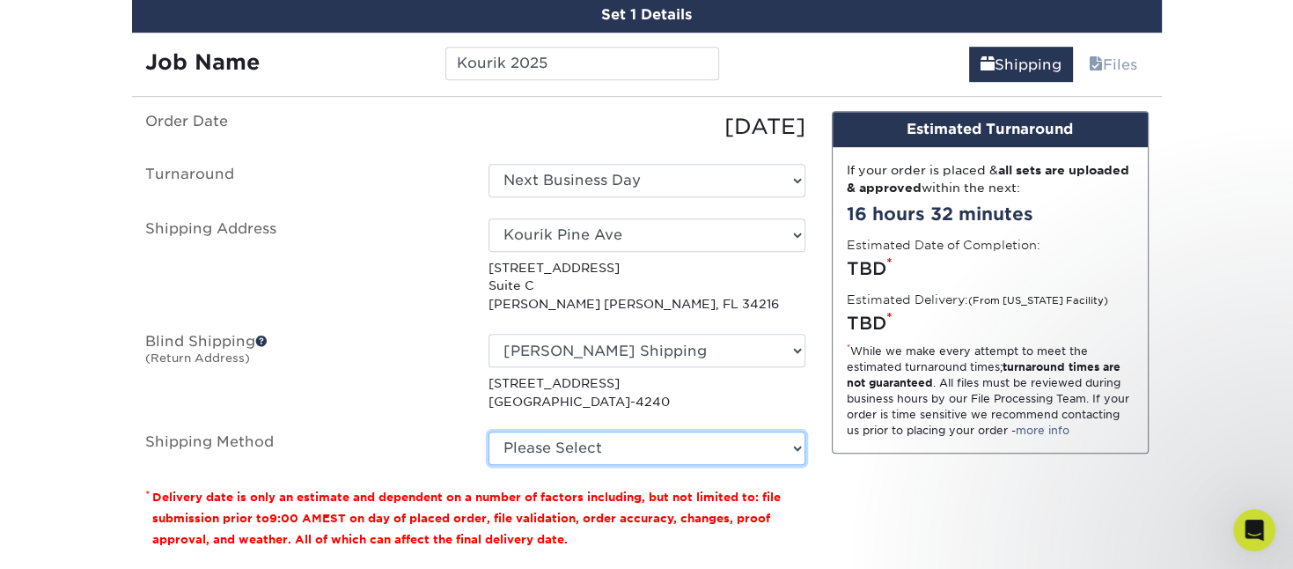
click at [489, 379] on select "Please Select Ground Shipping (+$7.84) 3 Day Shipping Service (+$20.04) 2 Day A…" at bounding box center [647, 447] width 317 height 33
select select "03"
click option "Ground Shipping (+$7.84)" at bounding box center [0, 0] width 0 height 0
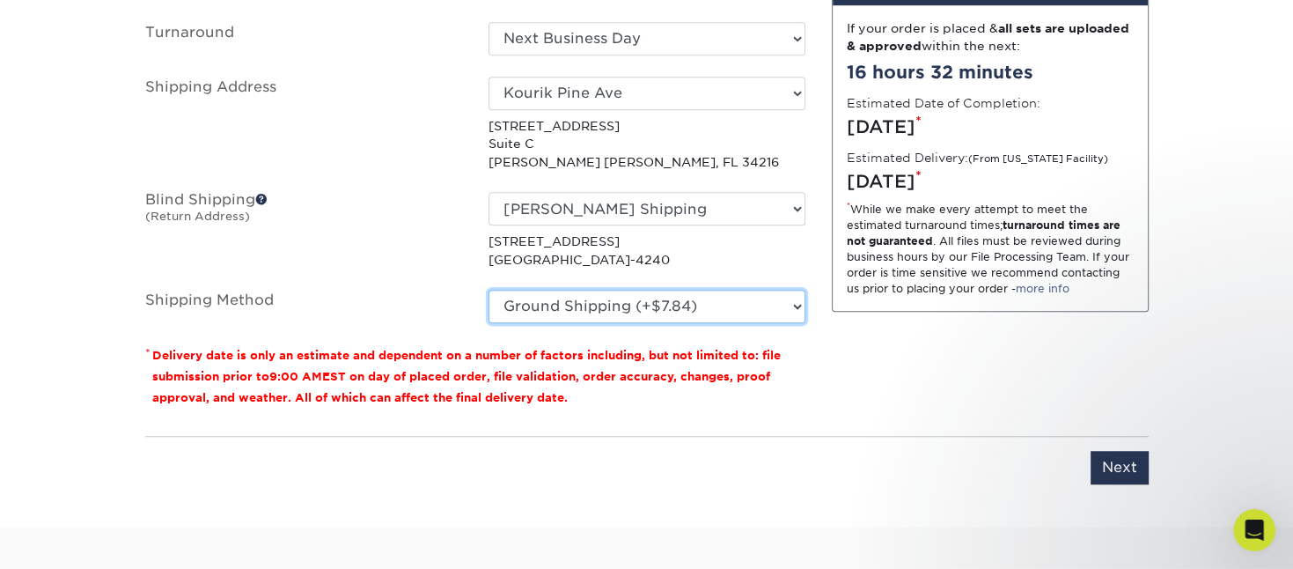
scroll to position [1328, 0]
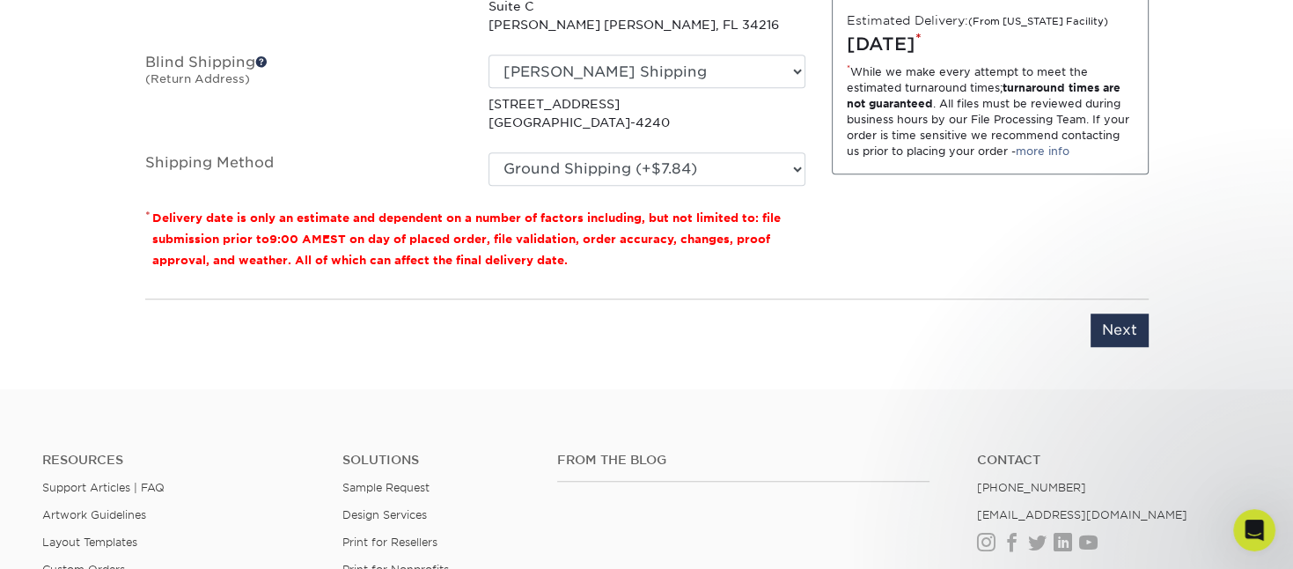
click at [861, 321] on div "Please enter job name and select desired turnaround time, shipping address and …" at bounding box center [647, 322] width 1004 height 48
click at [861, 326] on input "Next" at bounding box center [1120, 329] width 58 height 33
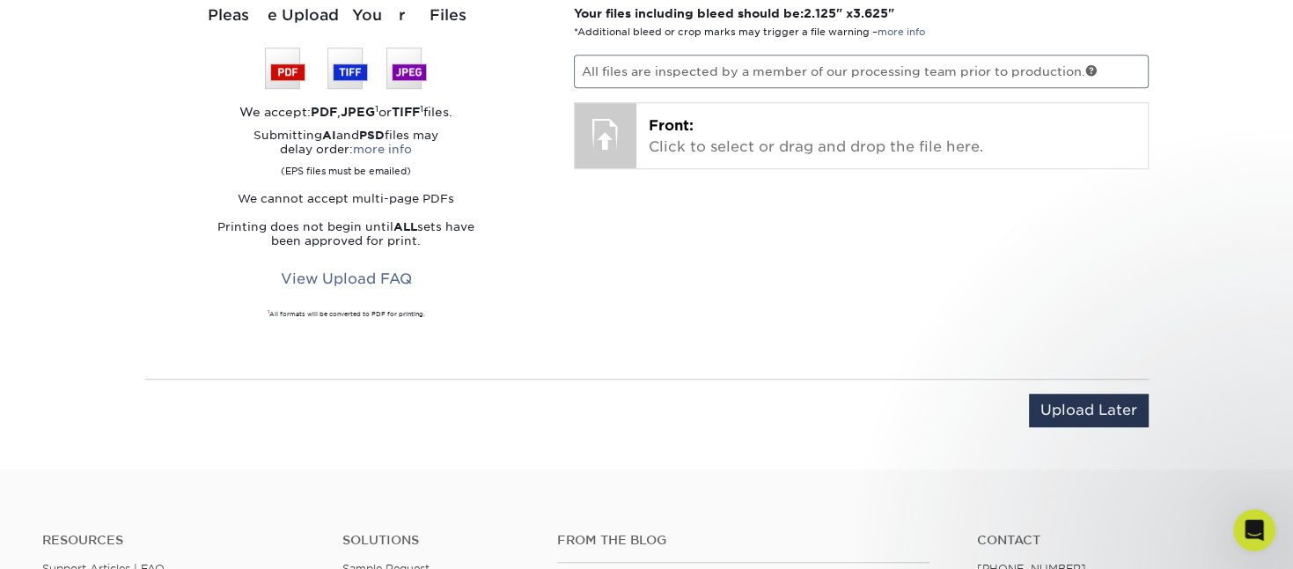
scroll to position [1049, 0]
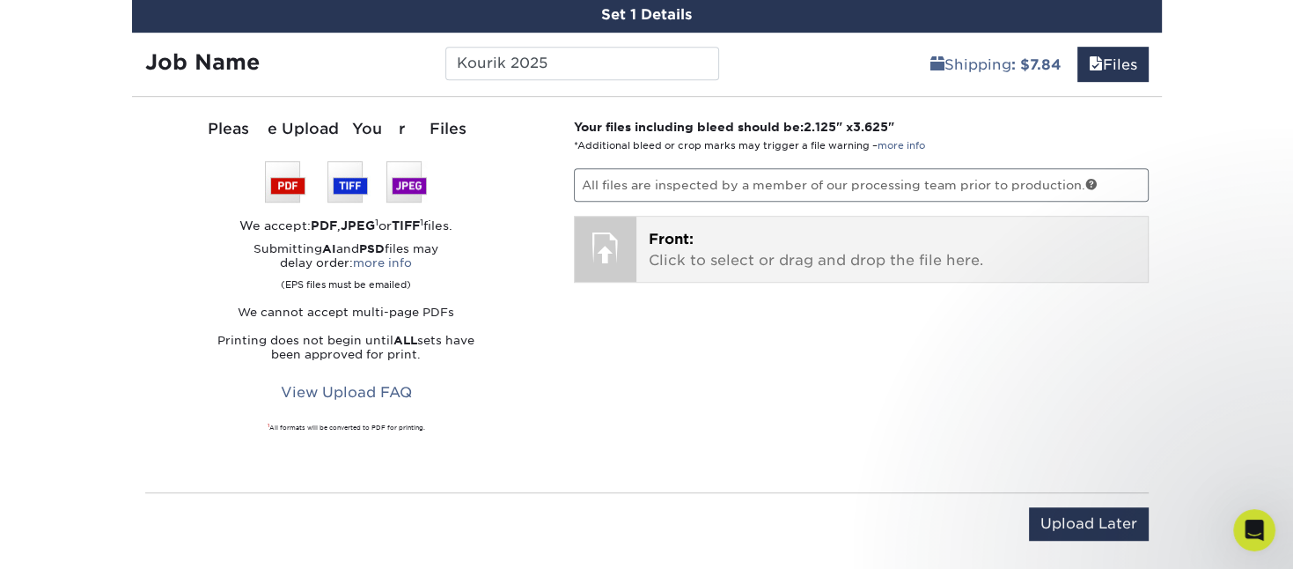
click at [678, 261] on p "Front: Click to select or drag and drop the file here." at bounding box center [892, 250] width 487 height 42
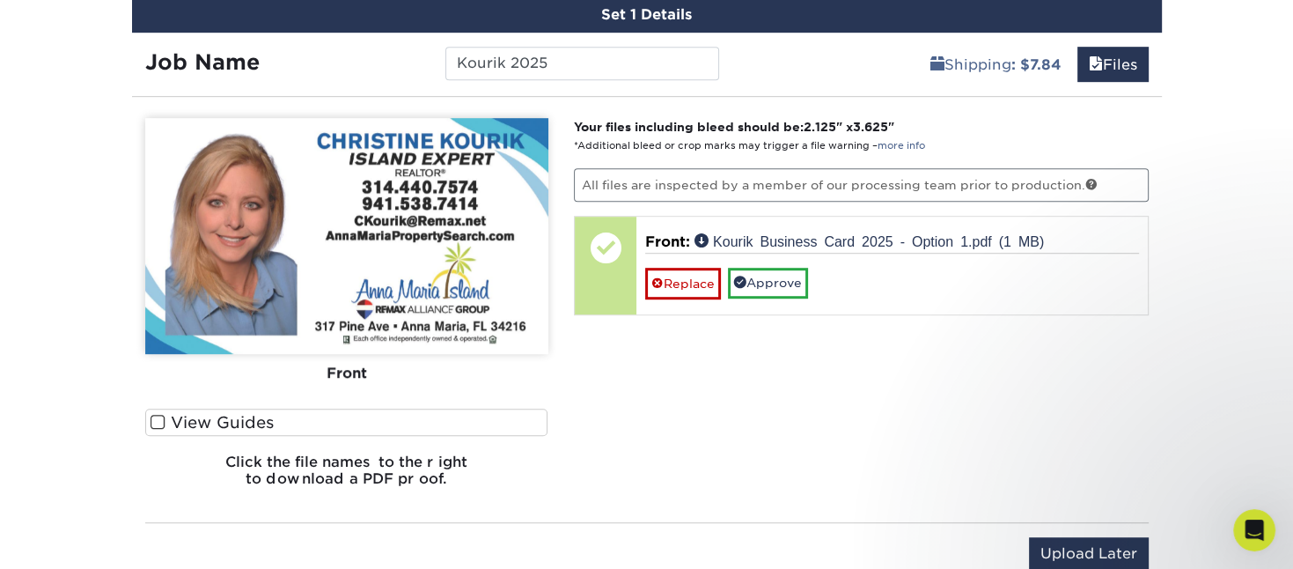
click at [202, 379] on label "View Guides" at bounding box center [346, 422] width 403 height 27
click at [0, 0] on input "View Guides" at bounding box center [0, 0] width 0 height 0
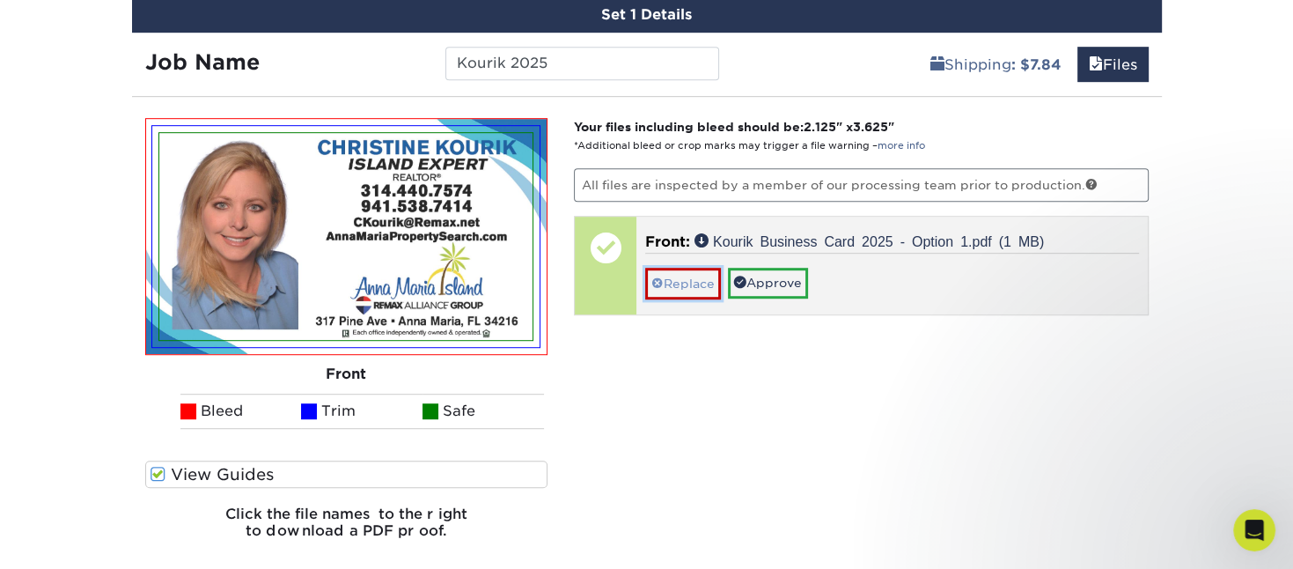
click at [710, 278] on link "Replace" at bounding box center [683, 283] width 76 height 31
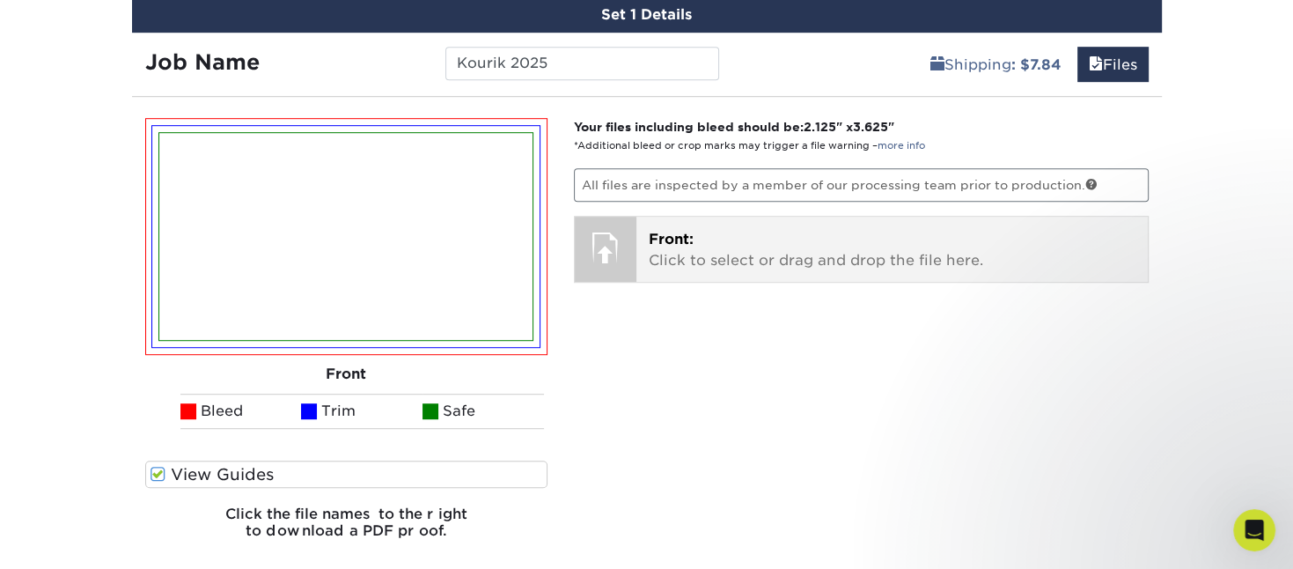
click at [726, 237] on p "Front: Click to select or drag and drop the file here." at bounding box center [892, 250] width 487 height 42
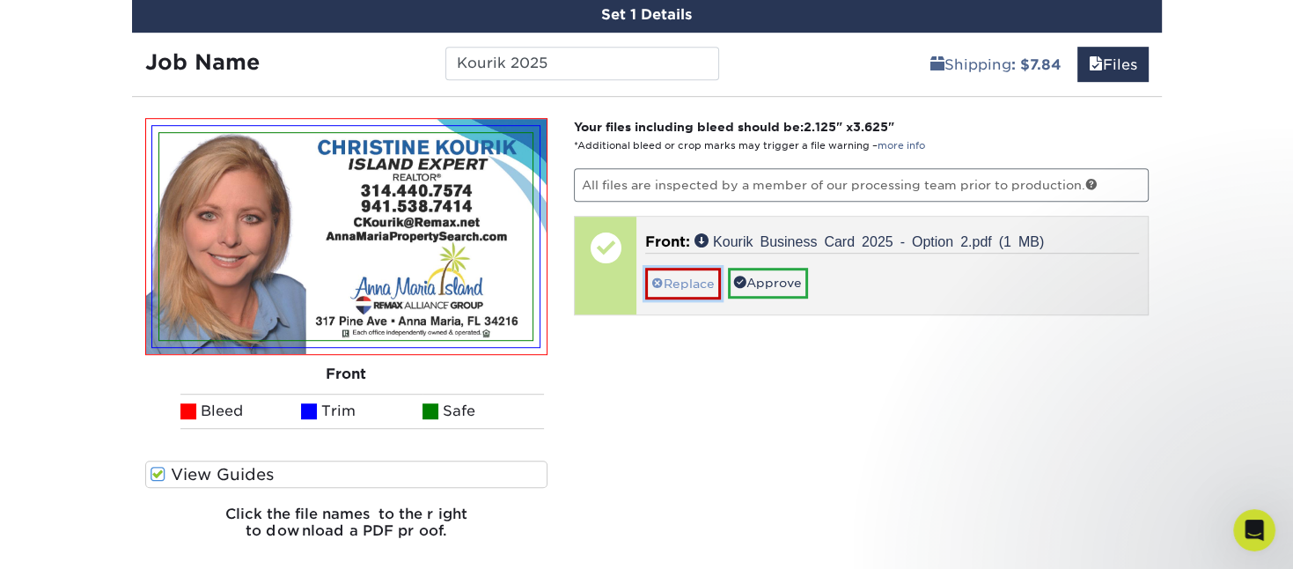
click at [676, 280] on link "Replace" at bounding box center [683, 283] width 76 height 31
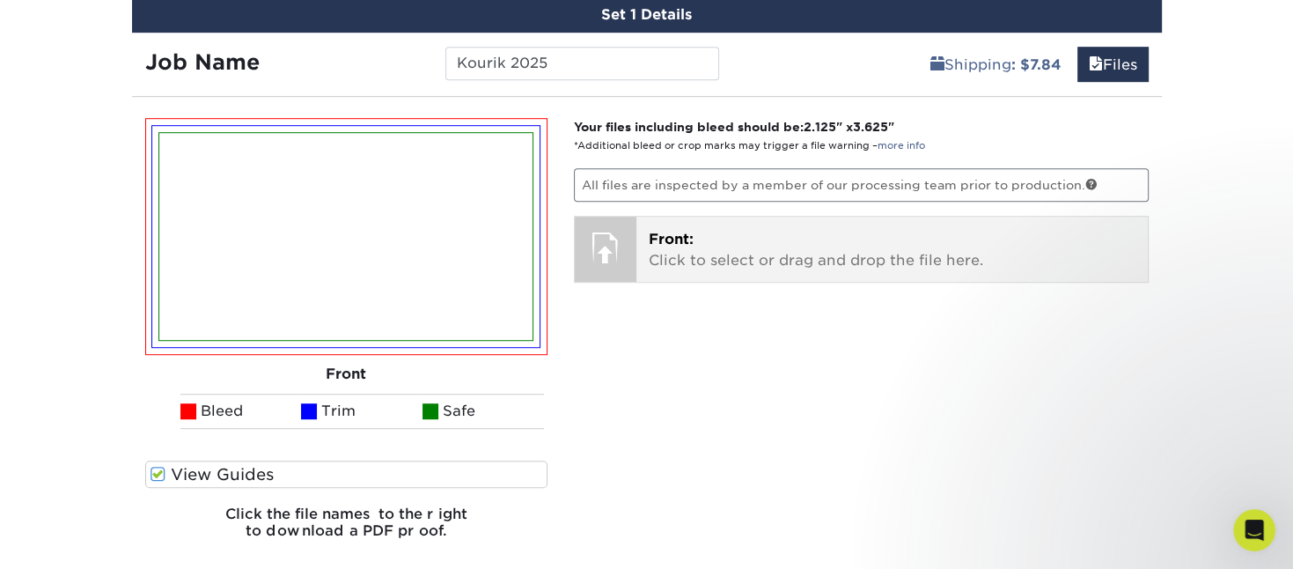
click at [711, 259] on p "Front: Click to select or drag and drop the file here." at bounding box center [892, 250] width 487 height 42
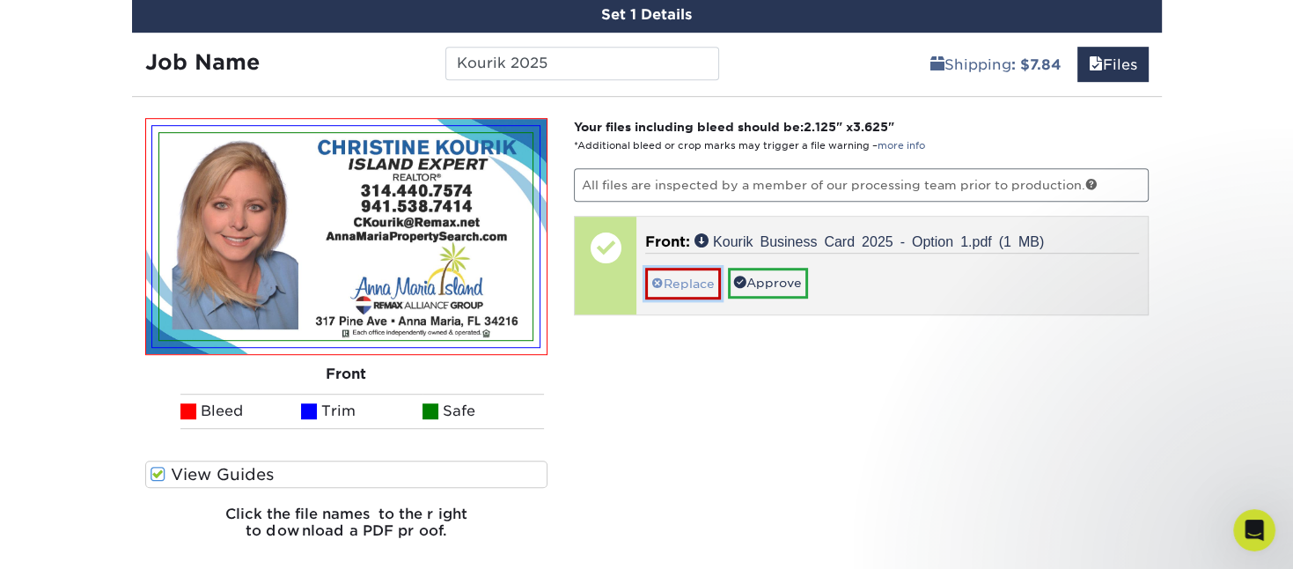
click at [702, 283] on link "Replace" at bounding box center [683, 283] width 76 height 31
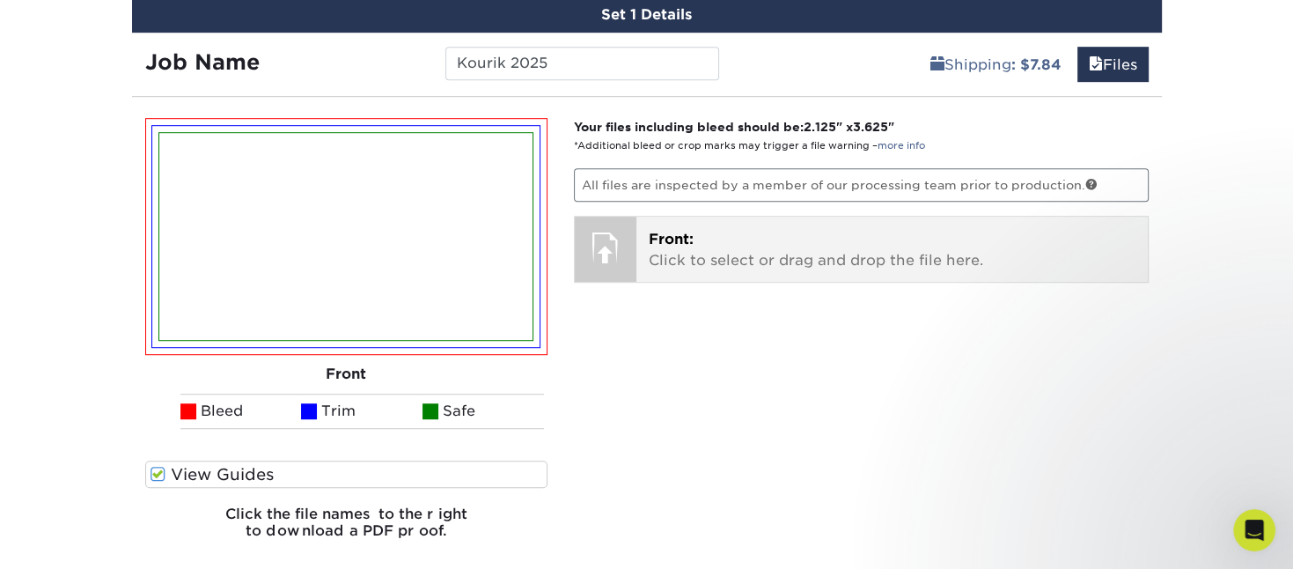
click at [660, 262] on p "Front: Click to select or drag and drop the file here." at bounding box center [892, 250] width 487 height 42
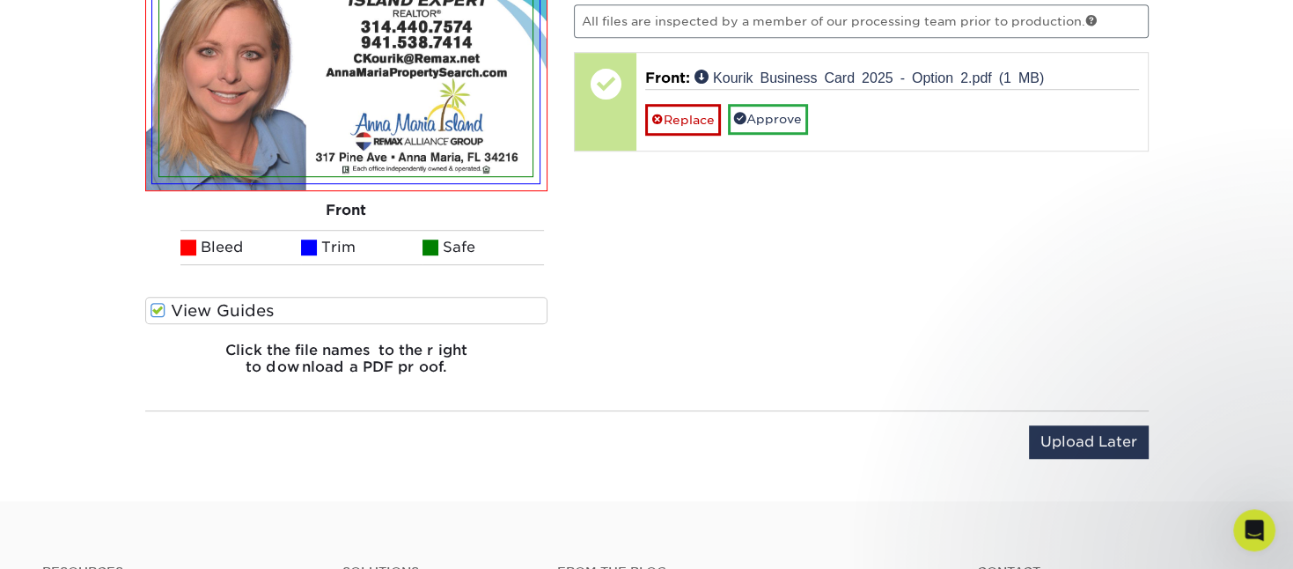
scroll to position [1234, 0]
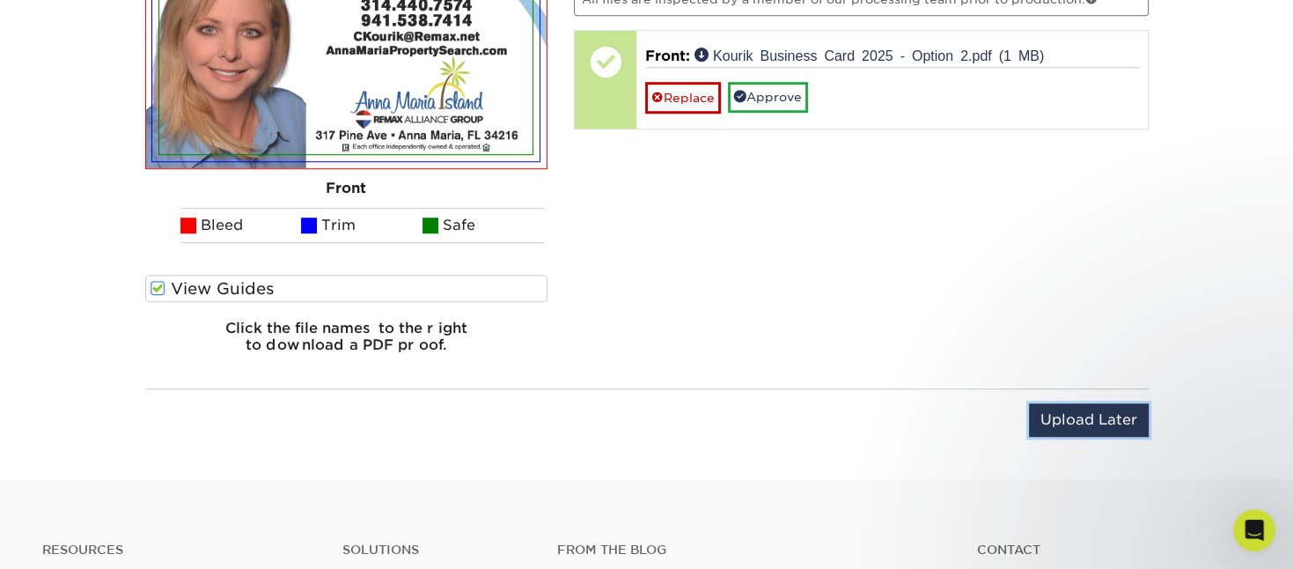
drag, startPoint x: 1079, startPoint y: 404, endPoint x: 752, endPoint y: 299, distance: 343.9
click at [699, 343] on div "You've choosen design services and can continue without uploading files. The fi…" at bounding box center [647, 191] width 1030 height 533
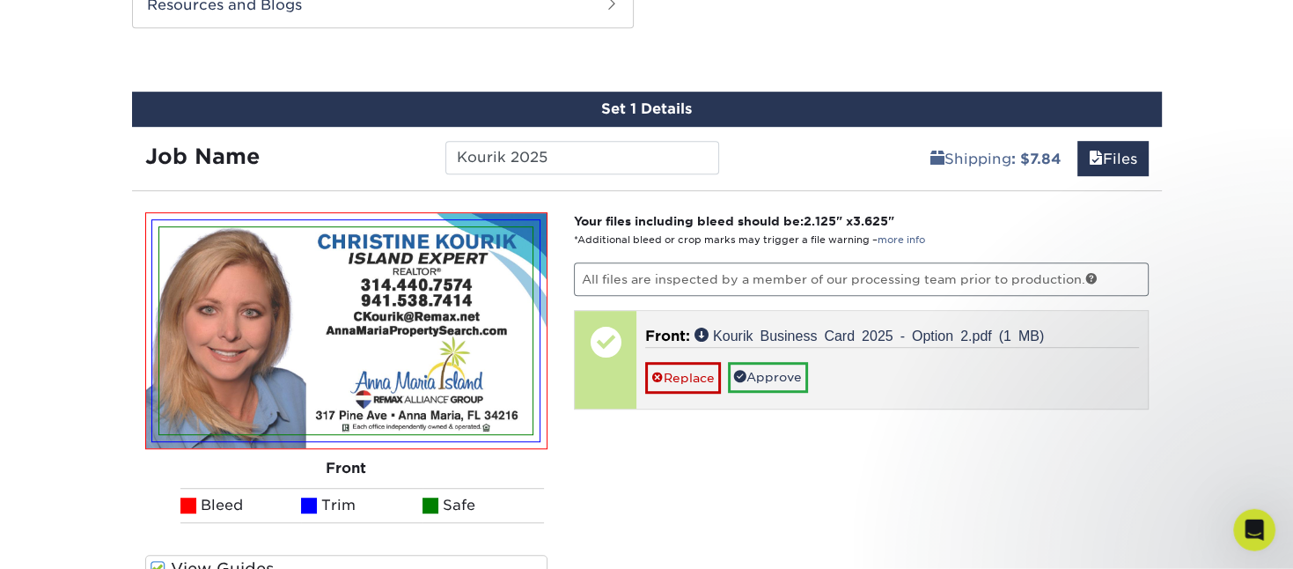
scroll to position [956, 0]
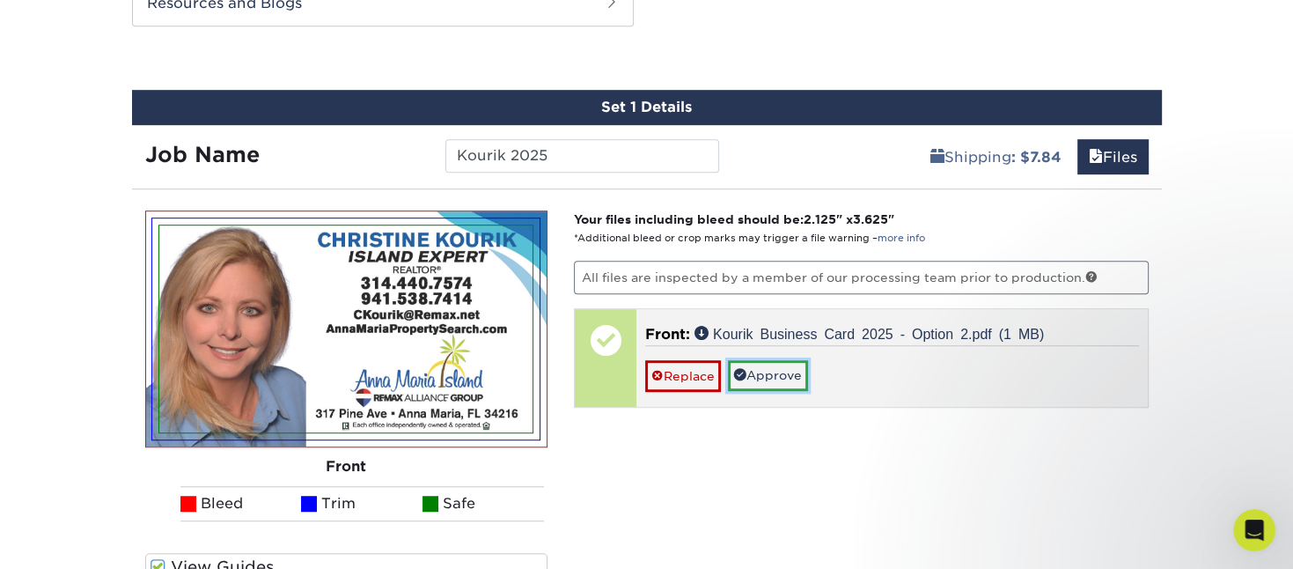
click at [777, 369] on link "Approve" at bounding box center [768, 375] width 80 height 30
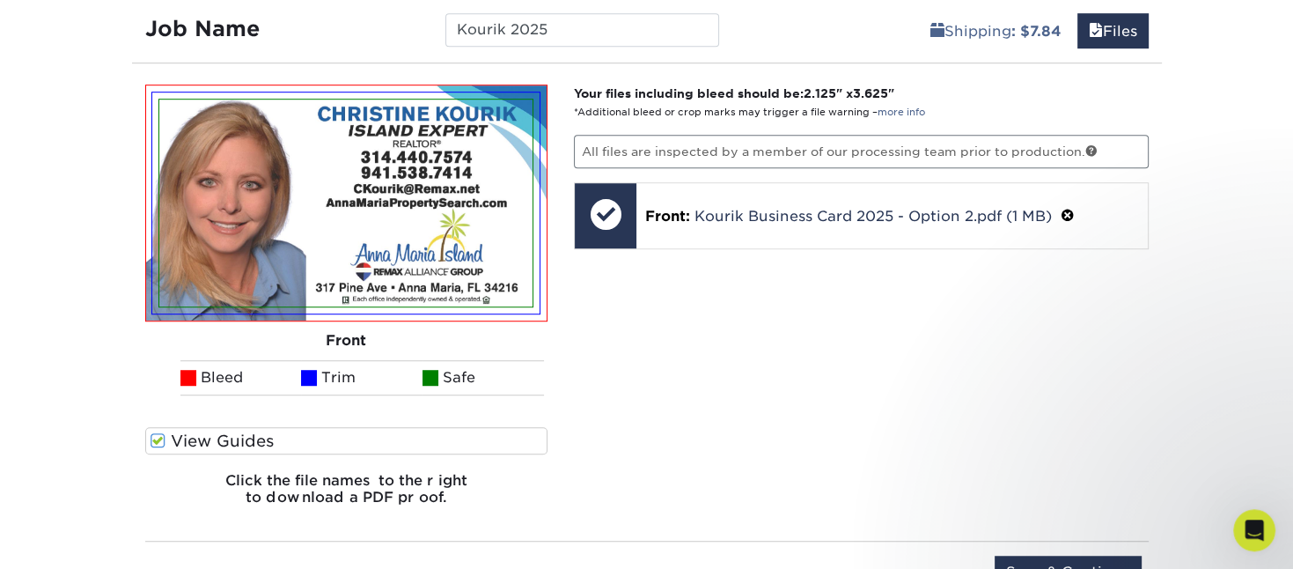
scroll to position [1234, 0]
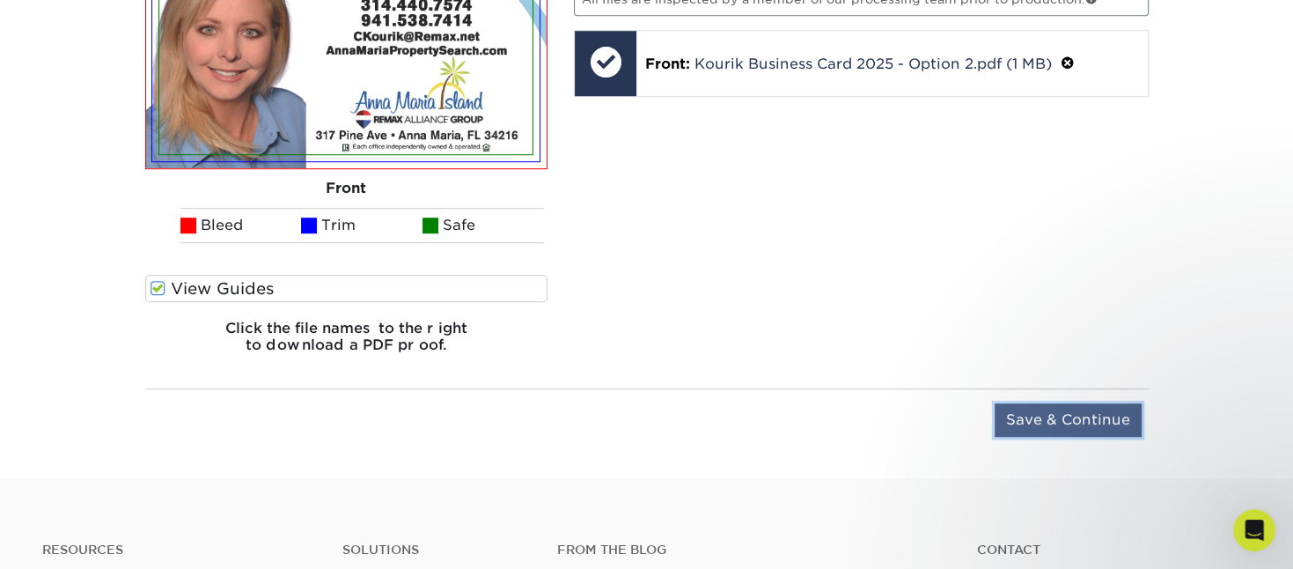
click at [861, 379] on input "Save & Continue" at bounding box center [1068, 419] width 147 height 33
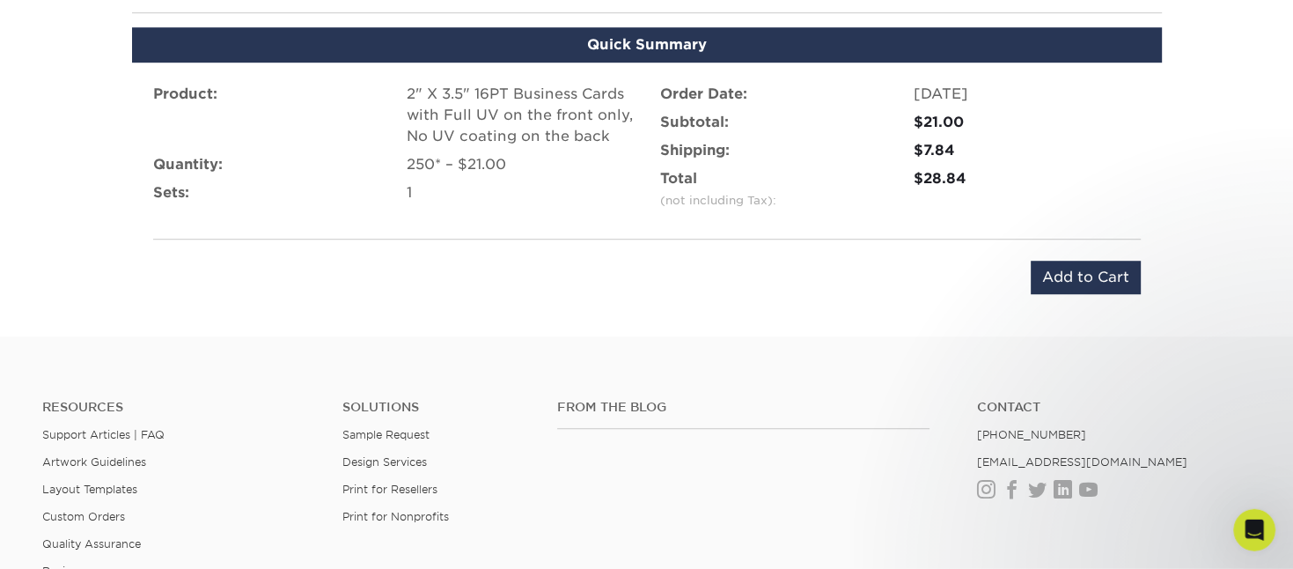
scroll to position [1049, 0]
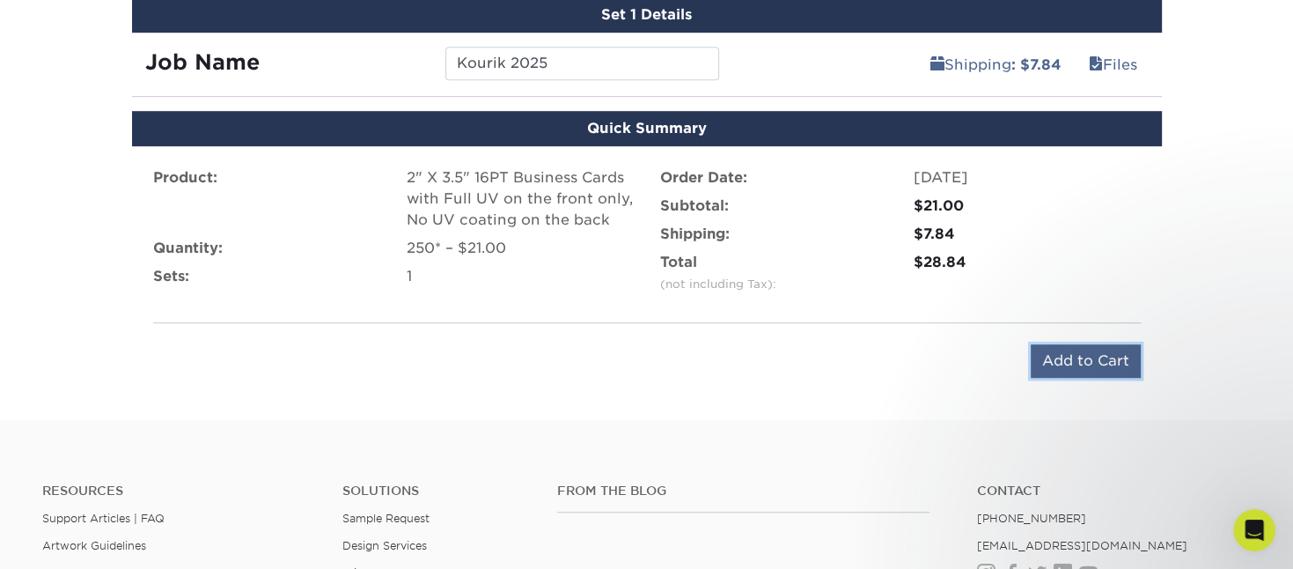
click at [861, 357] on input "Add to Cart" at bounding box center [1086, 360] width 110 height 33
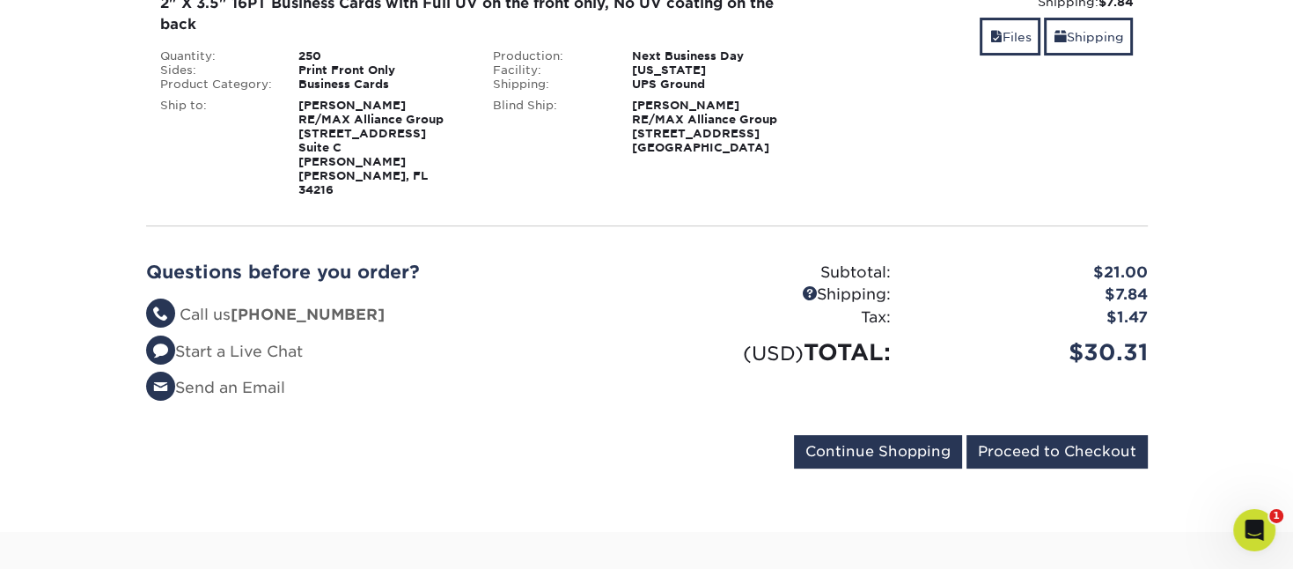
scroll to position [372, 0]
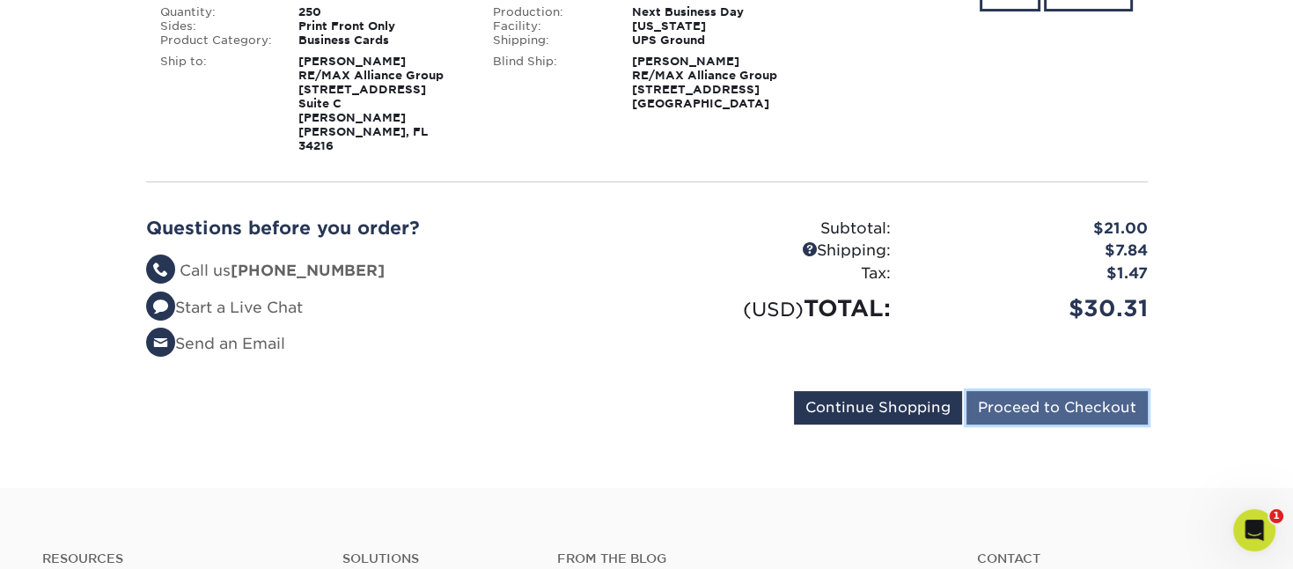
click at [1041, 391] on input "Proceed to Checkout" at bounding box center [1057, 407] width 181 height 33
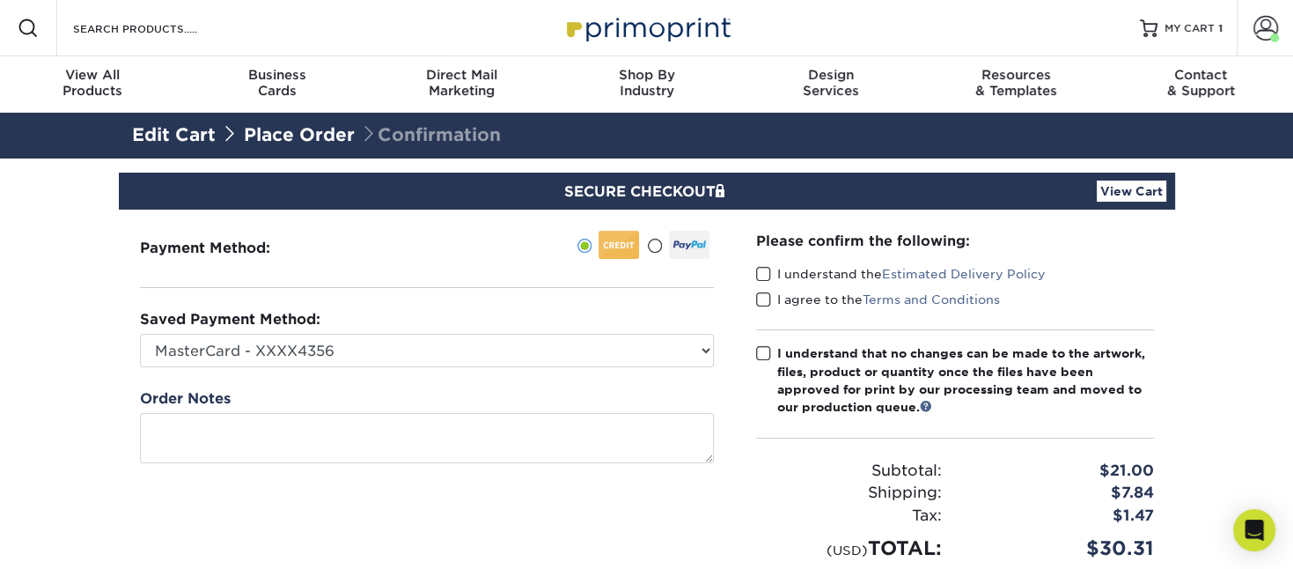
click at [766, 273] on span at bounding box center [763, 274] width 15 height 17
click at [0, 0] on input "I understand the Estimated Delivery Policy" at bounding box center [0, 0] width 0 height 0
click at [766, 297] on span at bounding box center [763, 299] width 15 height 17
click at [0, 0] on input "I agree to the Terms and Conditions" at bounding box center [0, 0] width 0 height 0
click at [758, 354] on span at bounding box center [763, 353] width 15 height 17
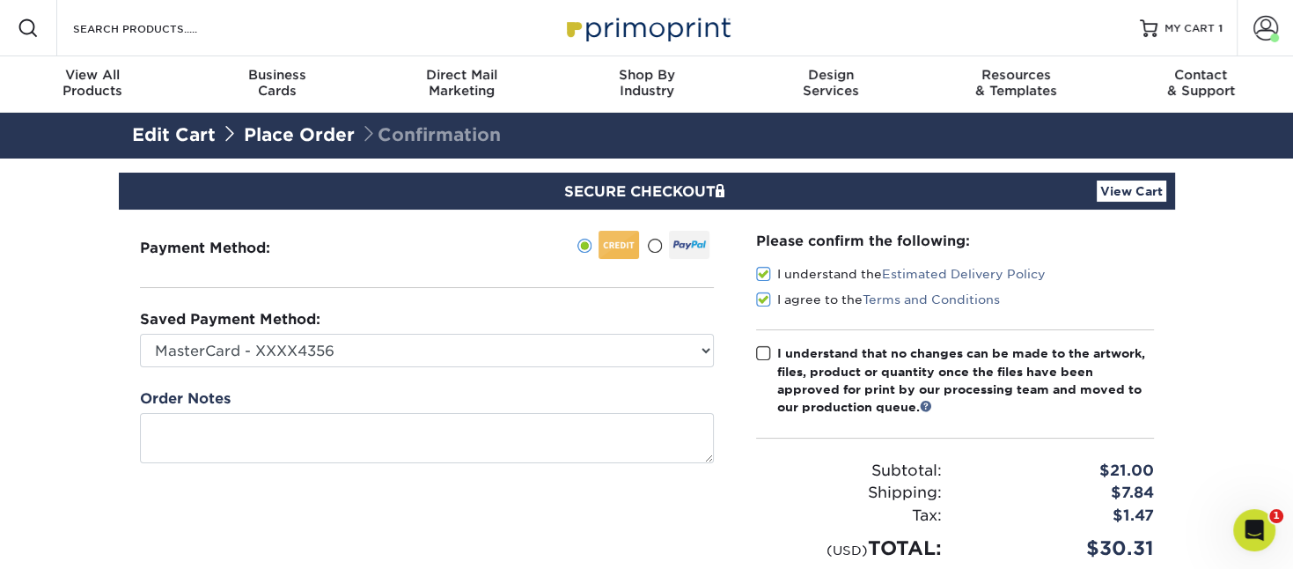
click at [0, 0] on input "I understand that no changes can be made to the artwork, files, product or quan…" at bounding box center [0, 0] width 0 height 0
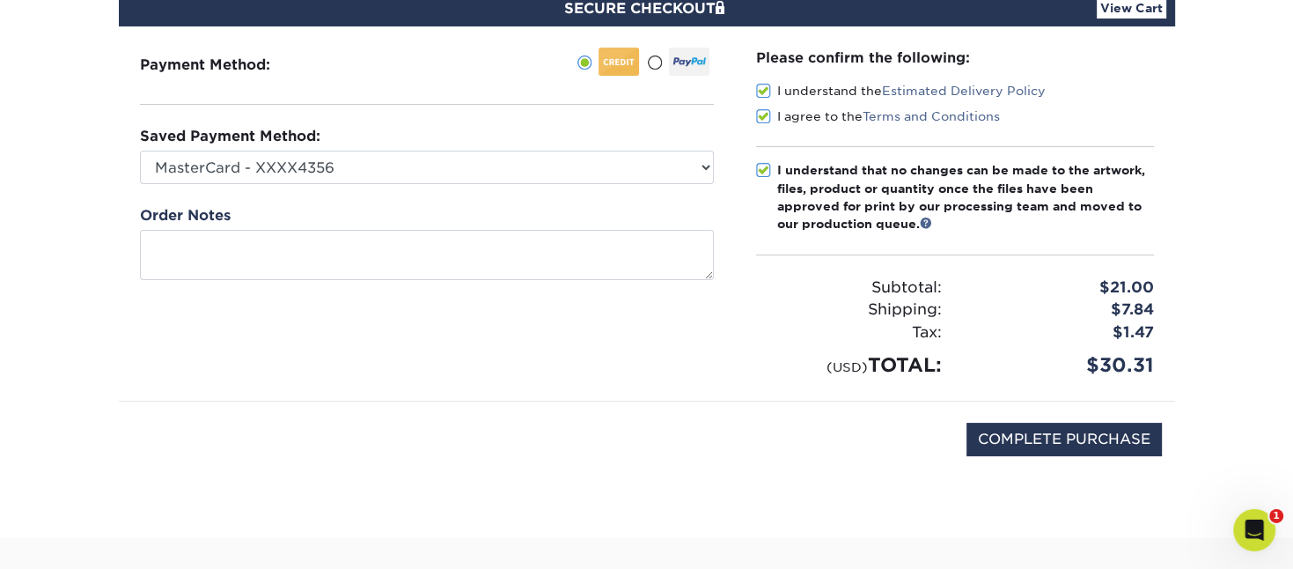
scroll to position [186, 0]
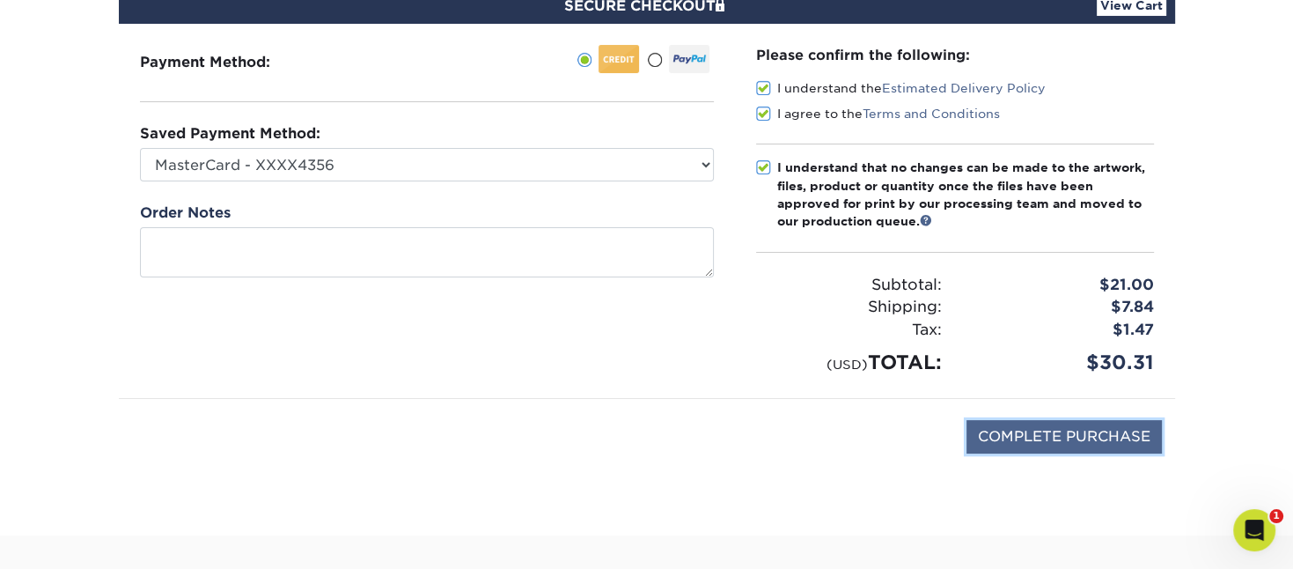
click at [1072, 438] on input "COMPLETE PURCHASE" at bounding box center [1064, 436] width 195 height 33
type input "PROCESSING, PLEASE WAIT..."
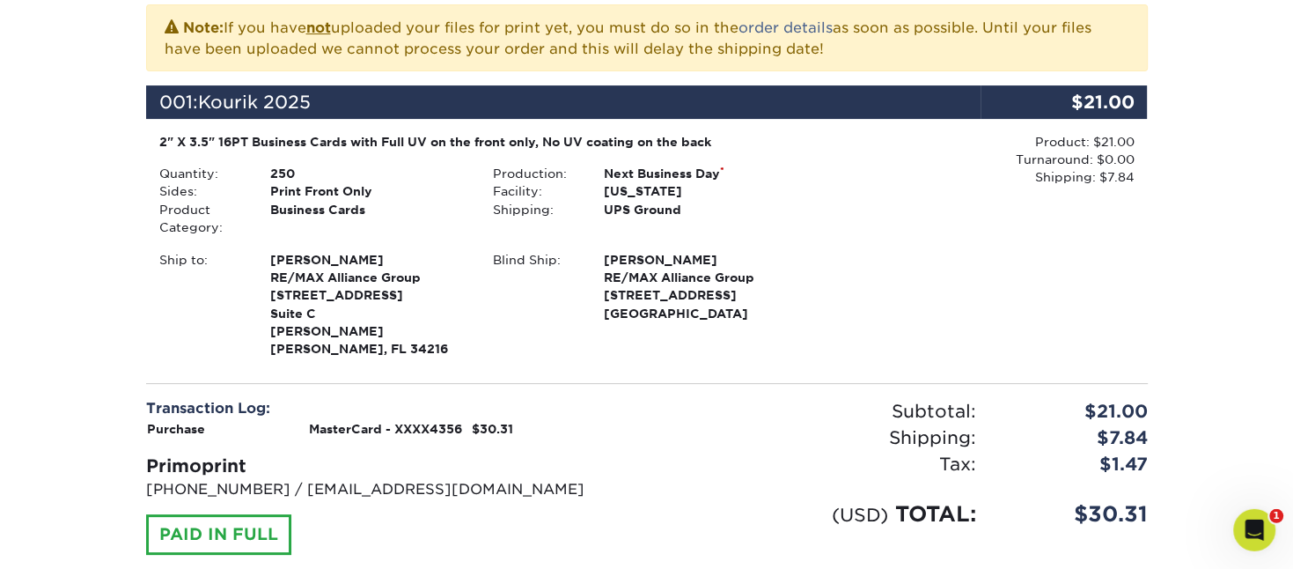
scroll to position [557, 0]
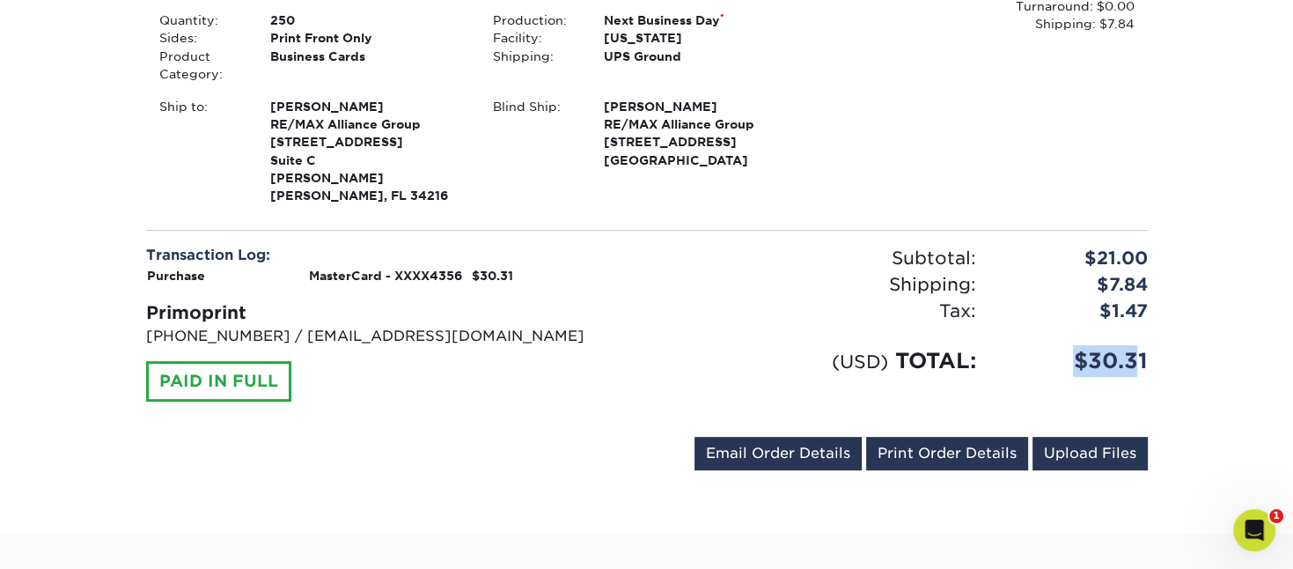
drag, startPoint x: 1076, startPoint y: 336, endPoint x: 1139, endPoint y: 378, distance: 75.7
click at [1139, 378] on div "Subtotal: $21.00 Shipping: $7.84 Discounts: - $0.00 Tax: $1.47 (USD) TOTAL: $30…" at bounding box center [904, 334] width 514 height 178
click at [1103, 345] on div "$30.31" at bounding box center [1076, 361] width 172 height 32
drag, startPoint x: 1155, startPoint y: 342, endPoint x: 1077, endPoint y: 336, distance: 78.6
click at [1077, 345] on div "$30.31" at bounding box center [1076, 361] width 172 height 32
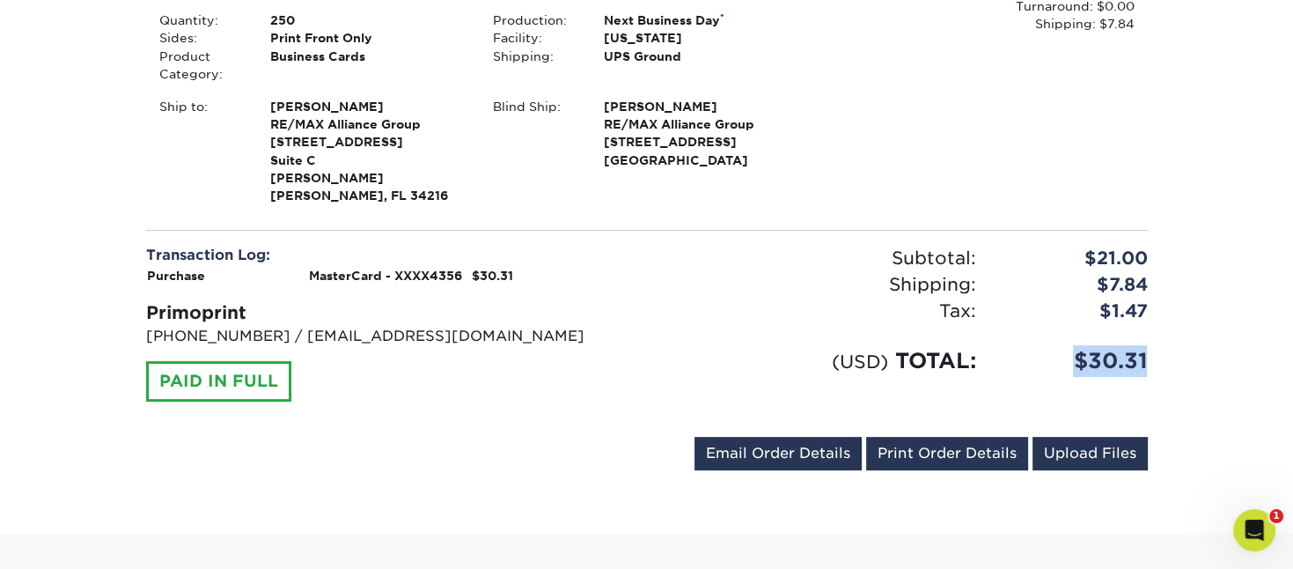
copy div "$30.31"
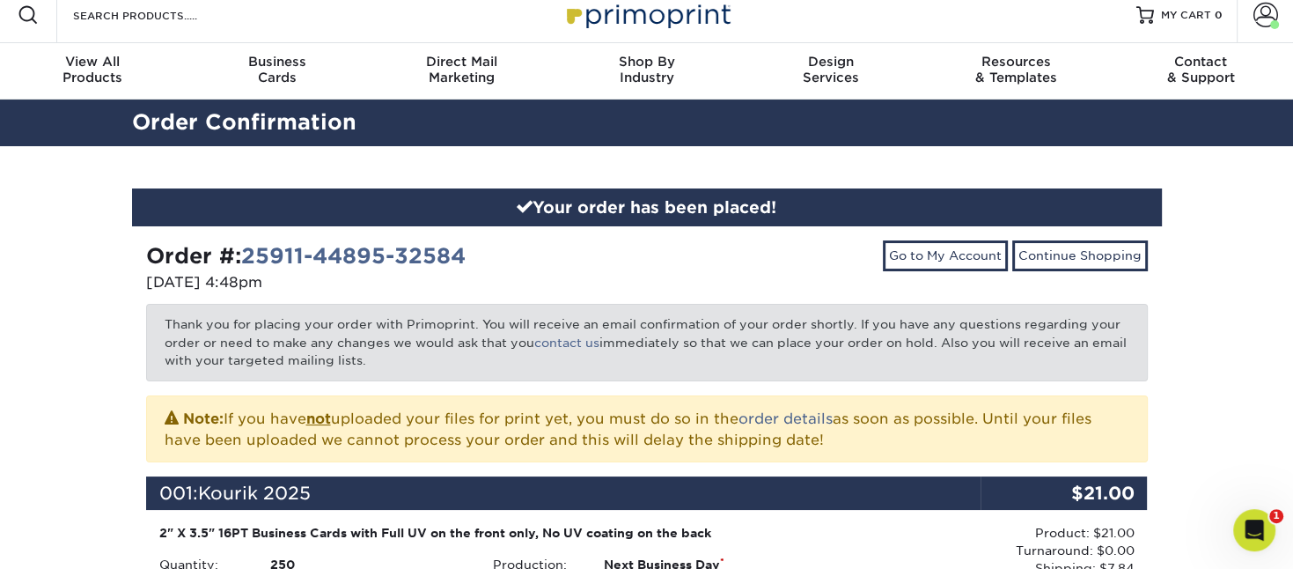
scroll to position [0, 0]
